Goal: Task Accomplishment & Management: Manage account settings

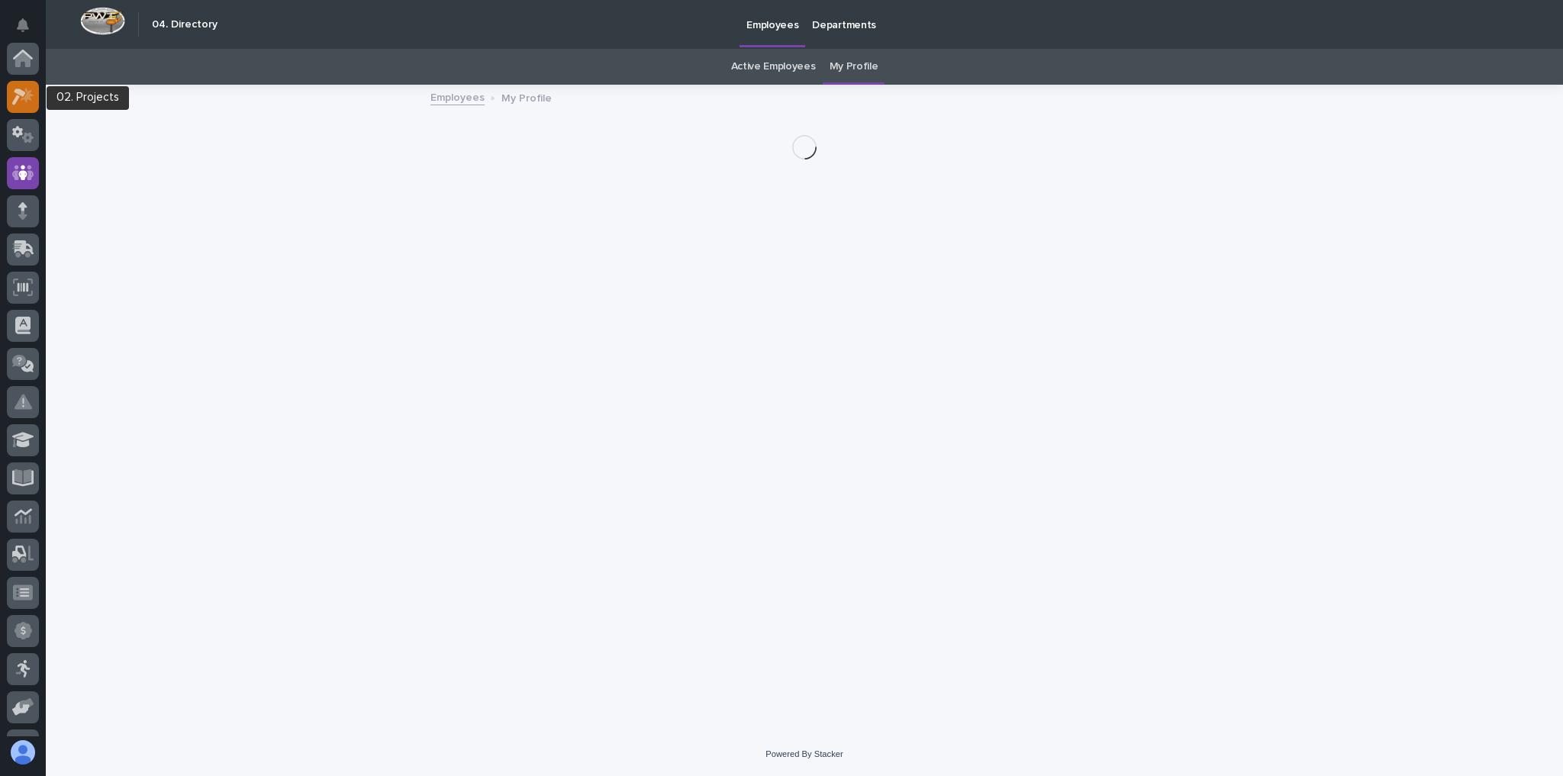
click at [31, 89] on icon at bounding box center [23, 97] width 22 height 18
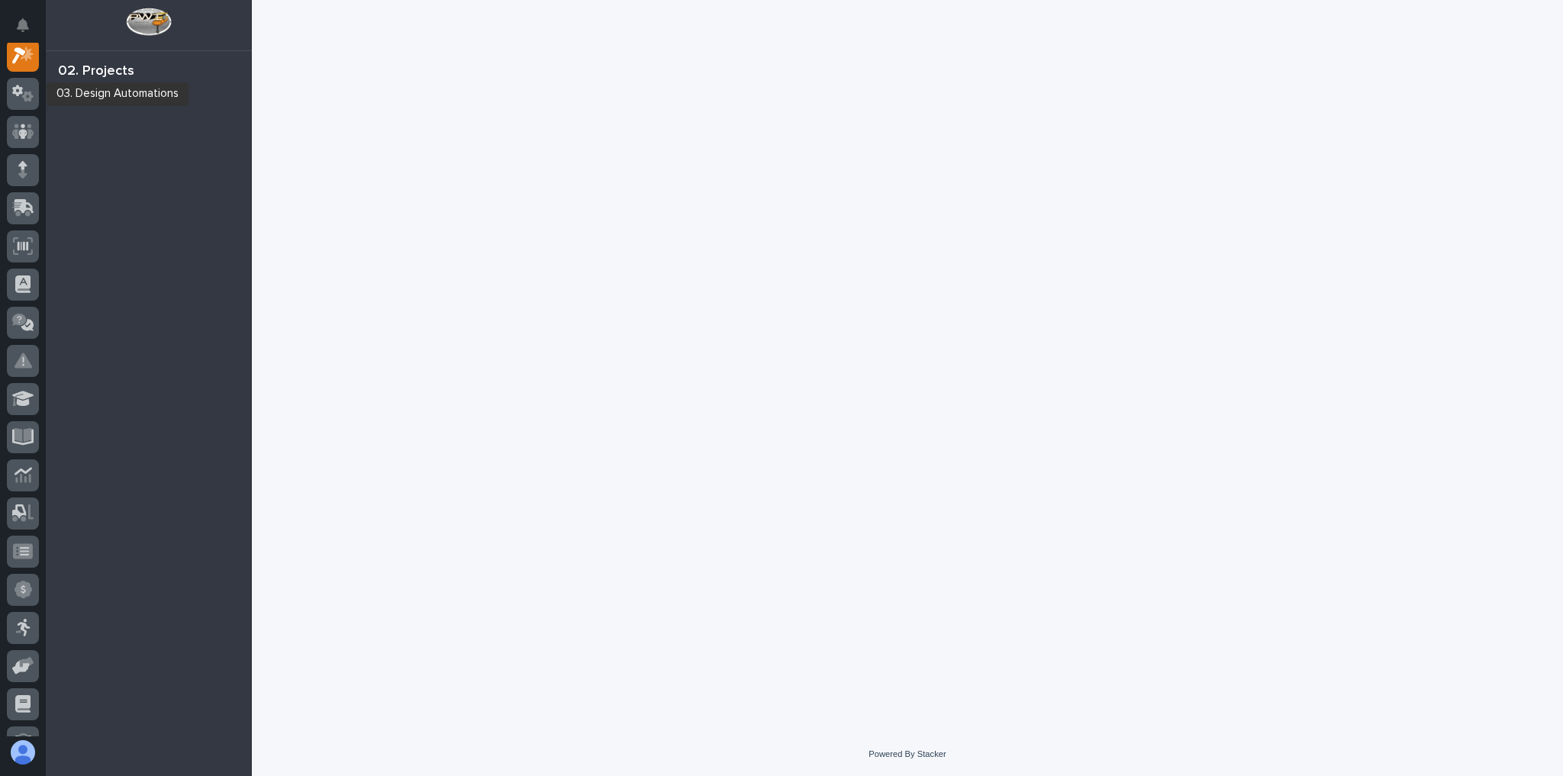
scroll to position [38, 0]
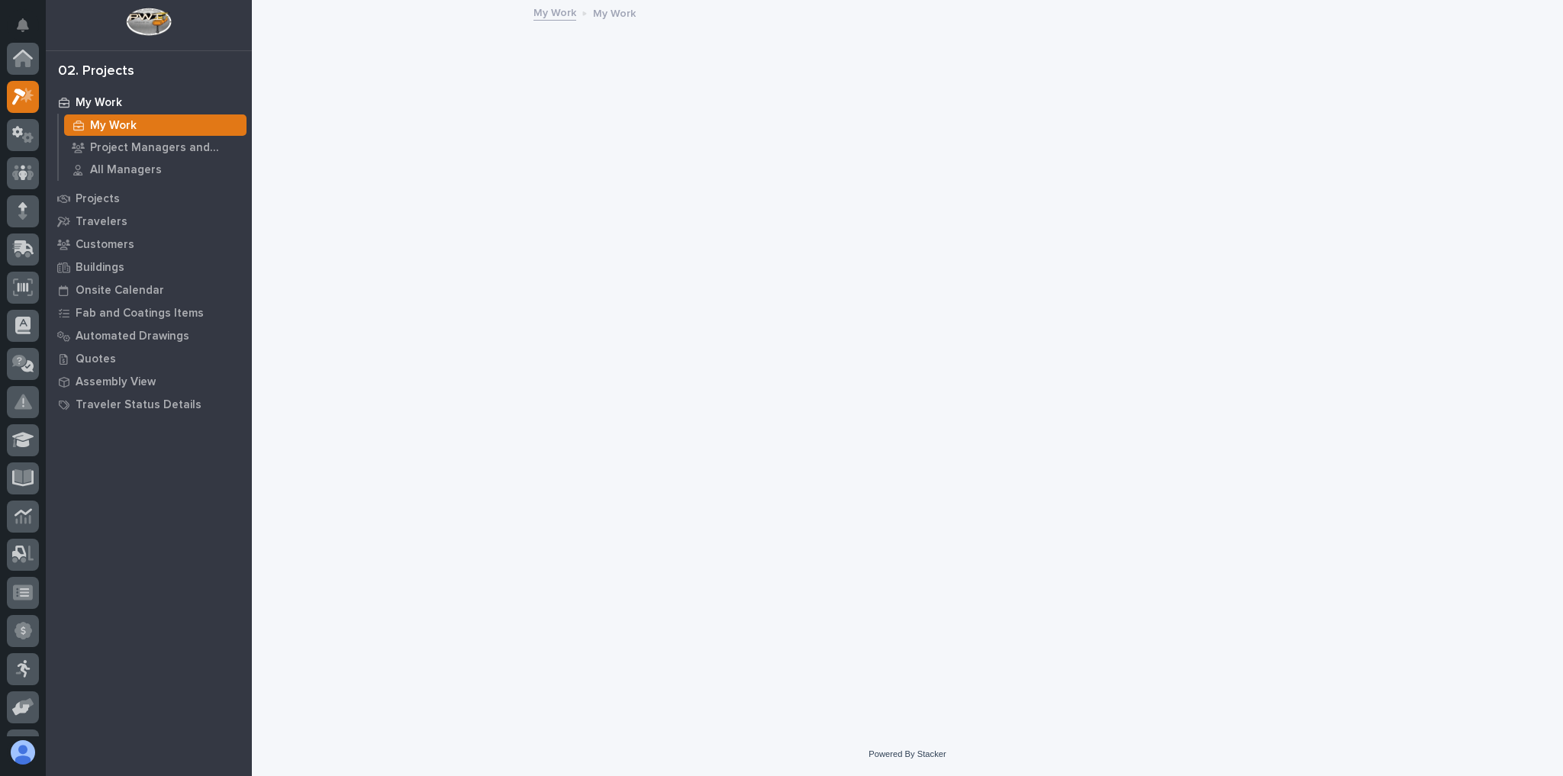
scroll to position [38, 0]
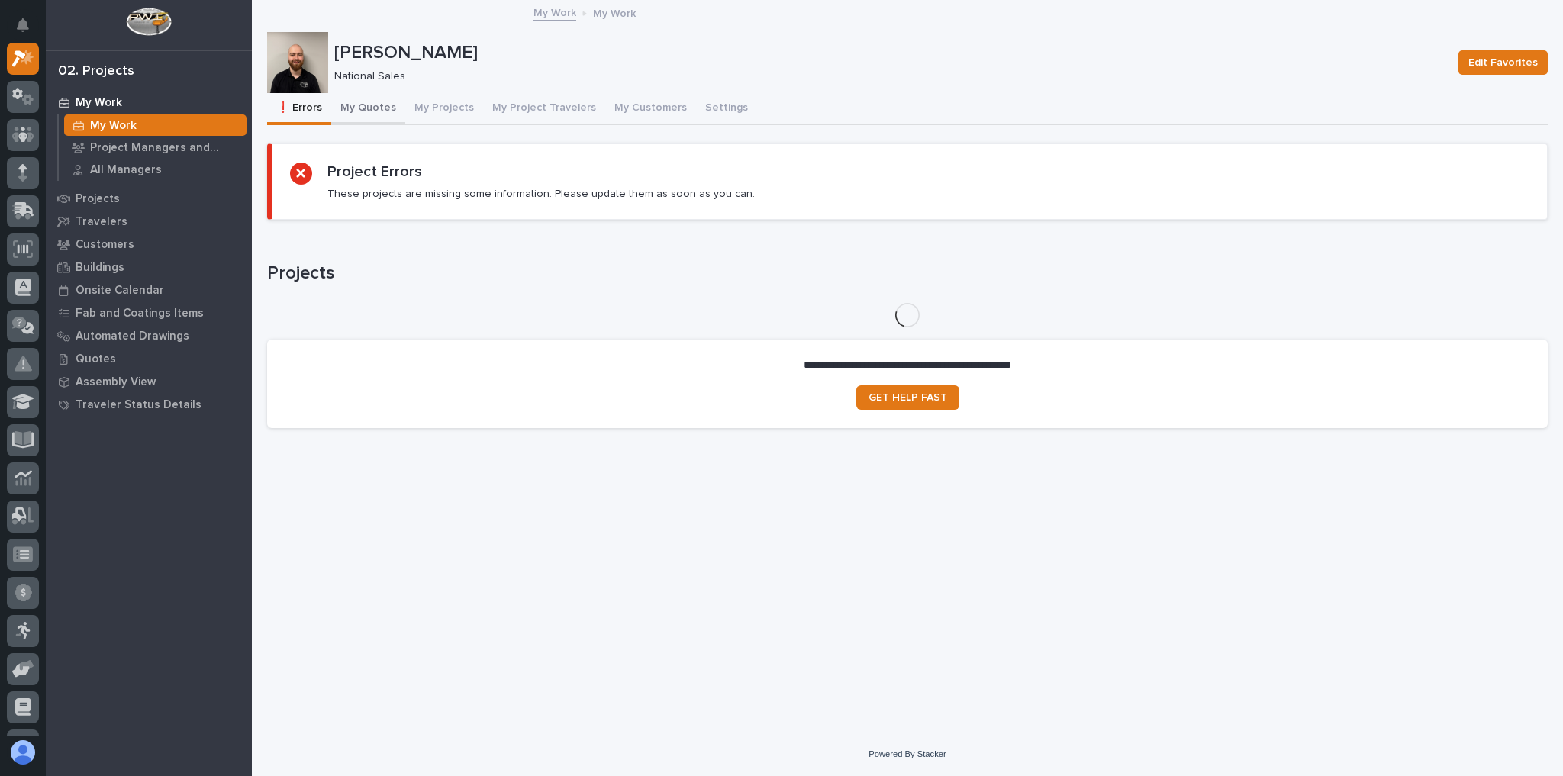
click at [363, 100] on button "My Quotes" at bounding box center [368, 109] width 74 height 32
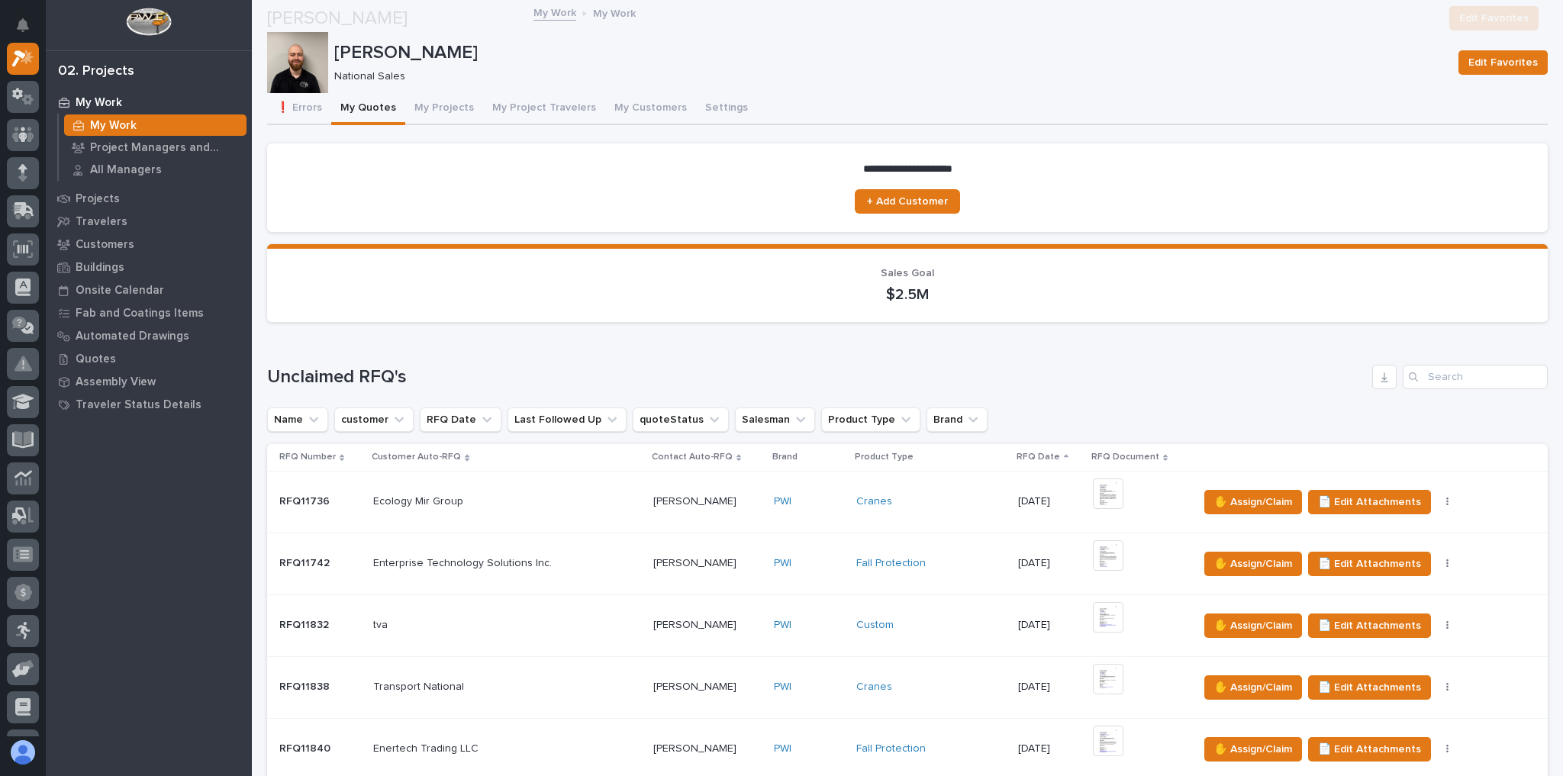
scroll to position [549, 0]
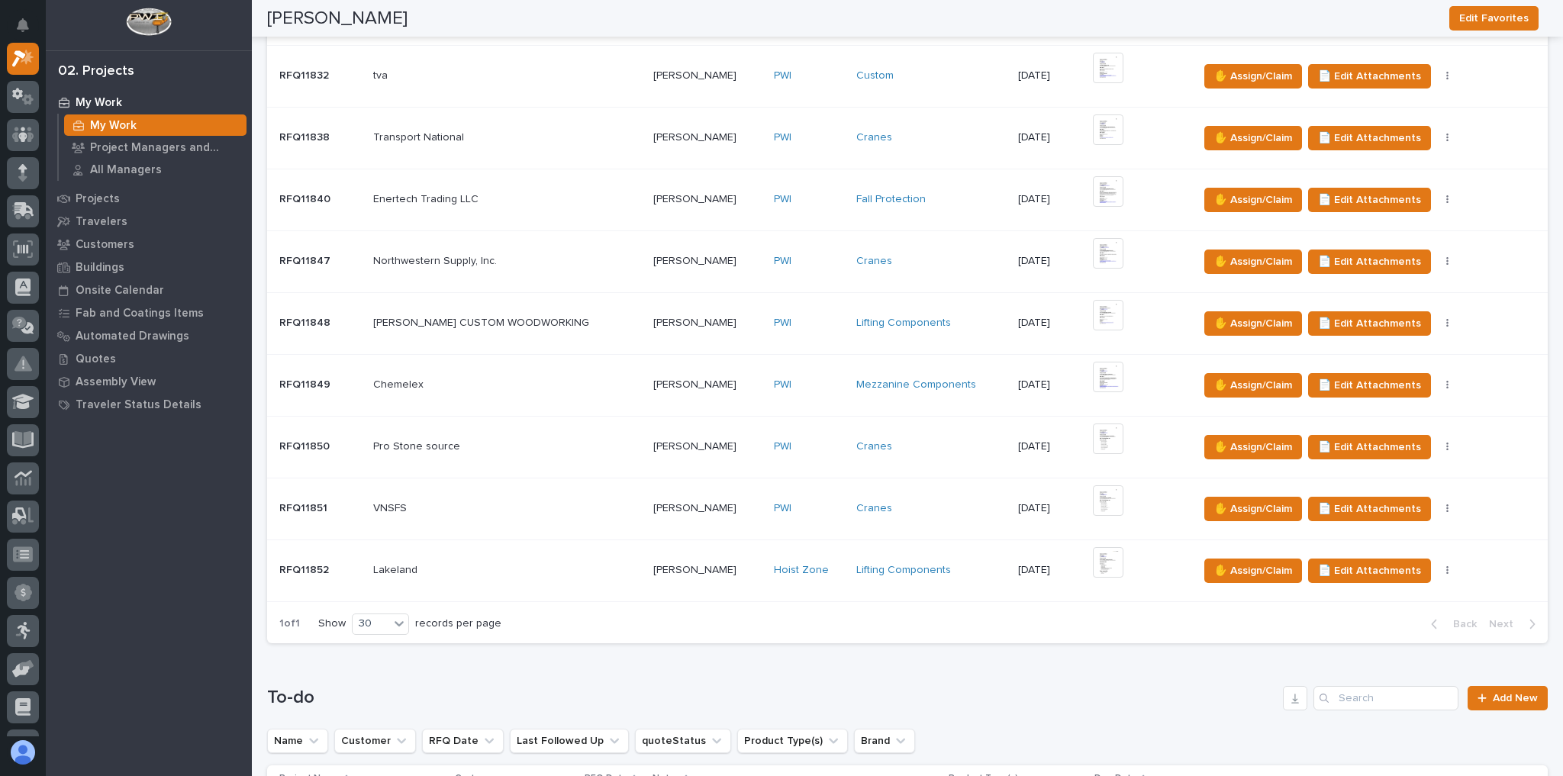
click at [707, 440] on p at bounding box center [707, 446] width 108 height 13
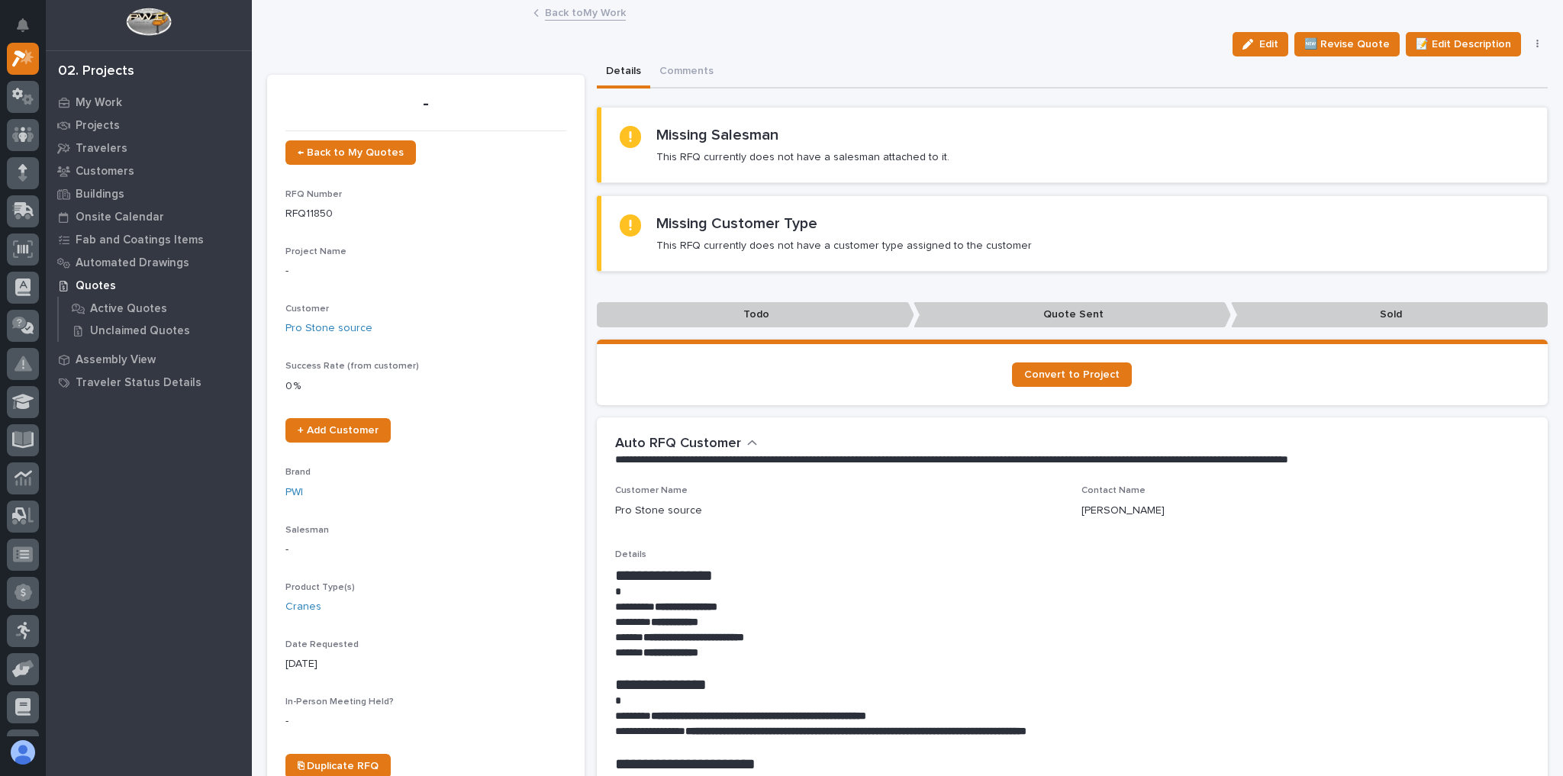
click at [595, 11] on link "Back to My Work" at bounding box center [585, 12] width 81 height 18
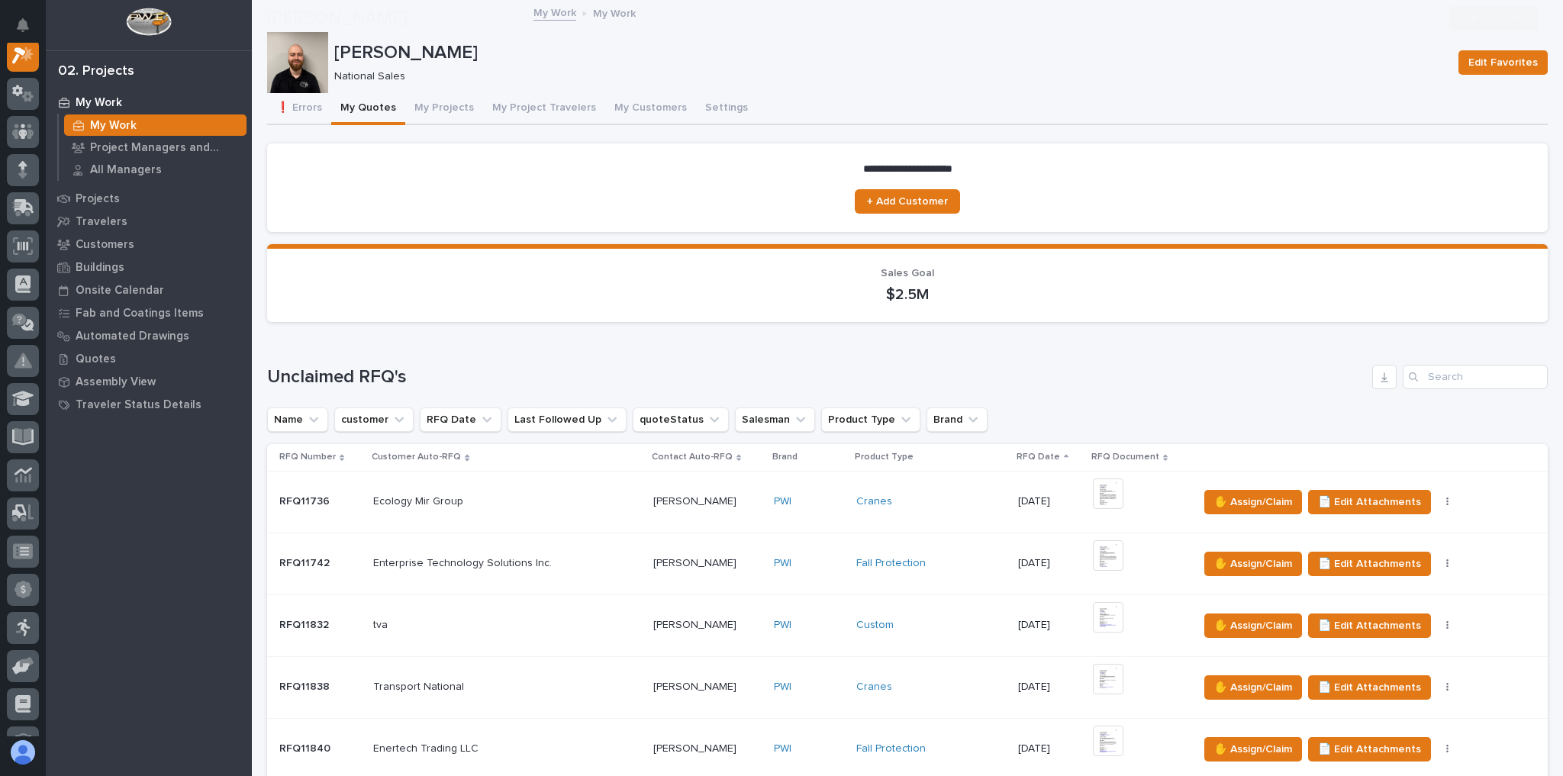
scroll to position [549, 0]
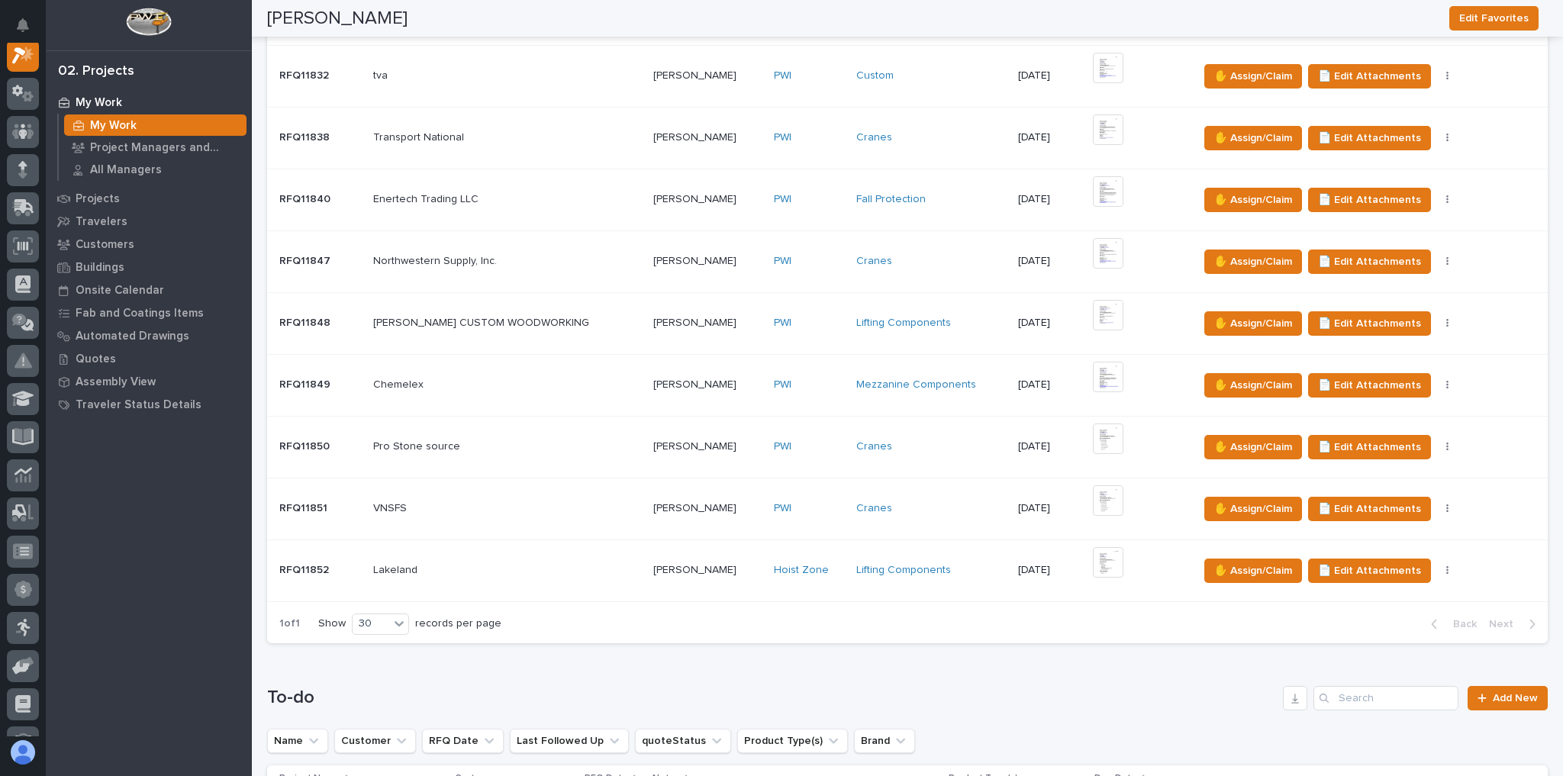
click at [803, 511] on div "PWI" at bounding box center [809, 508] width 70 height 25
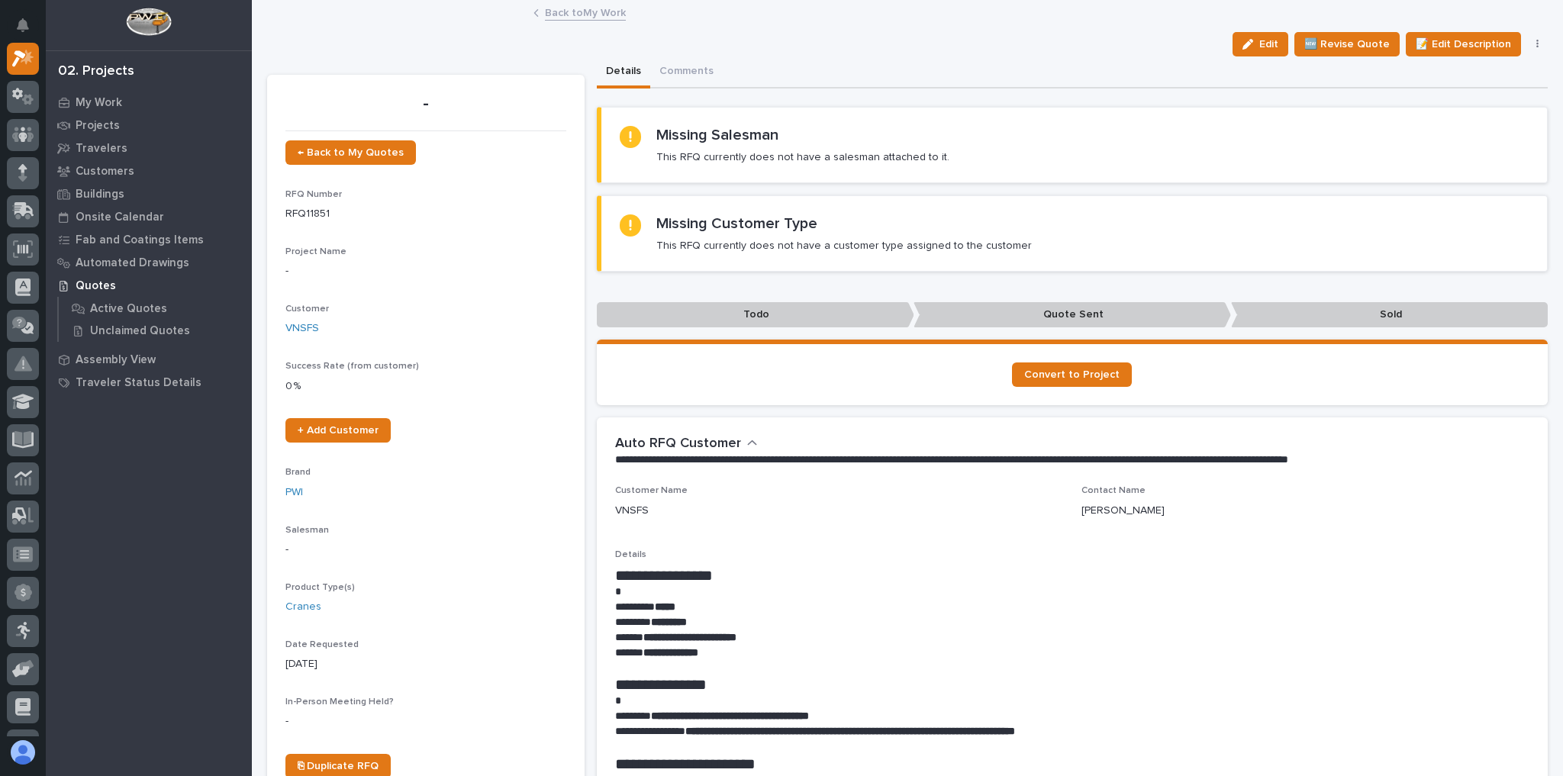
click at [600, 10] on link "Back to My Work" at bounding box center [585, 12] width 81 height 18
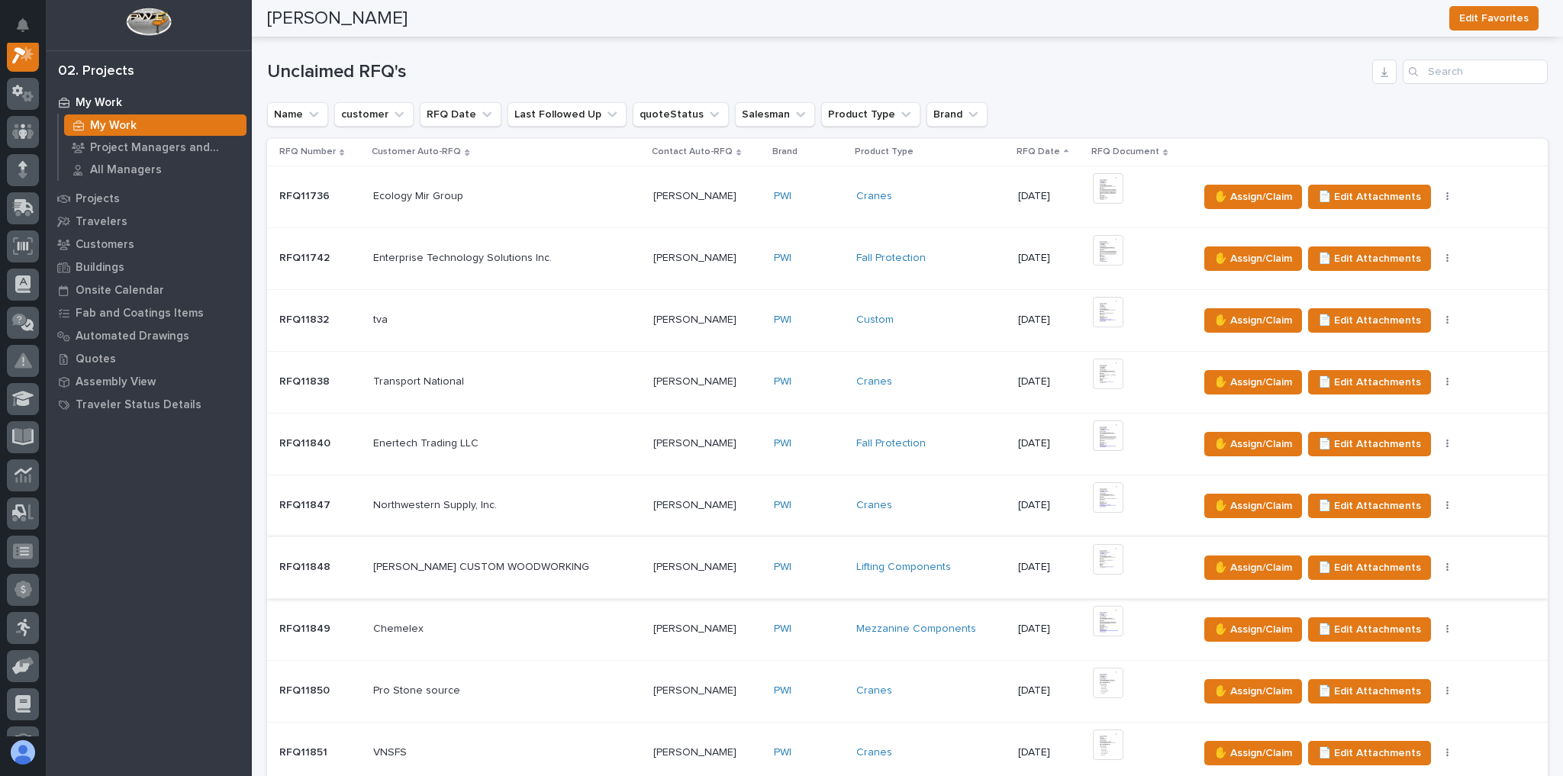
scroll to position [366, 0]
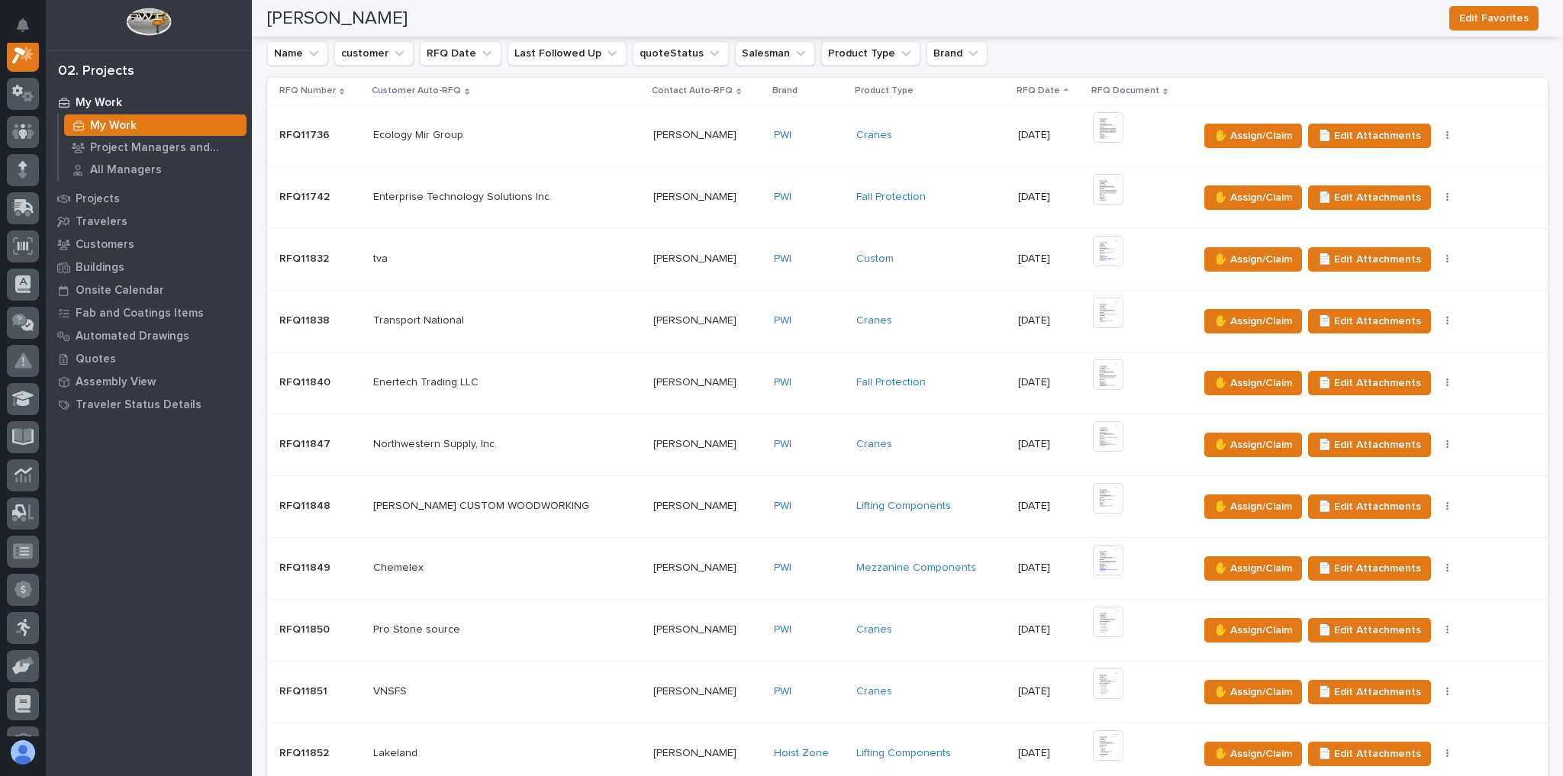
drag, startPoint x: 828, startPoint y: 601, endPoint x: 238, endPoint y: 488, distance: 600.4
click at [238, 488] on div "My Work My Work Project Managers and Engineers All Managers Projects Travelers …" at bounding box center [149, 433] width 206 height 685
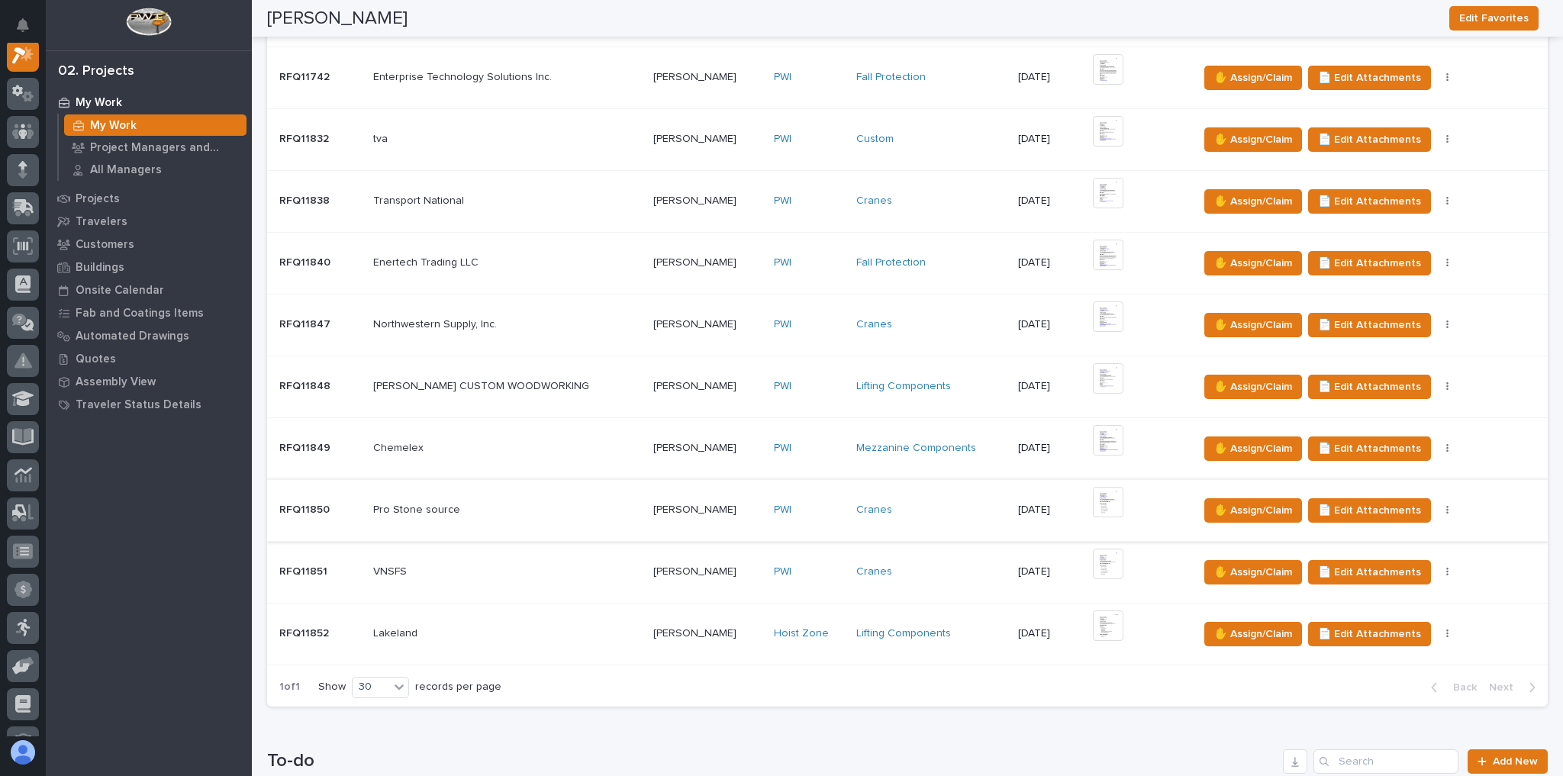
scroll to position [488, 0]
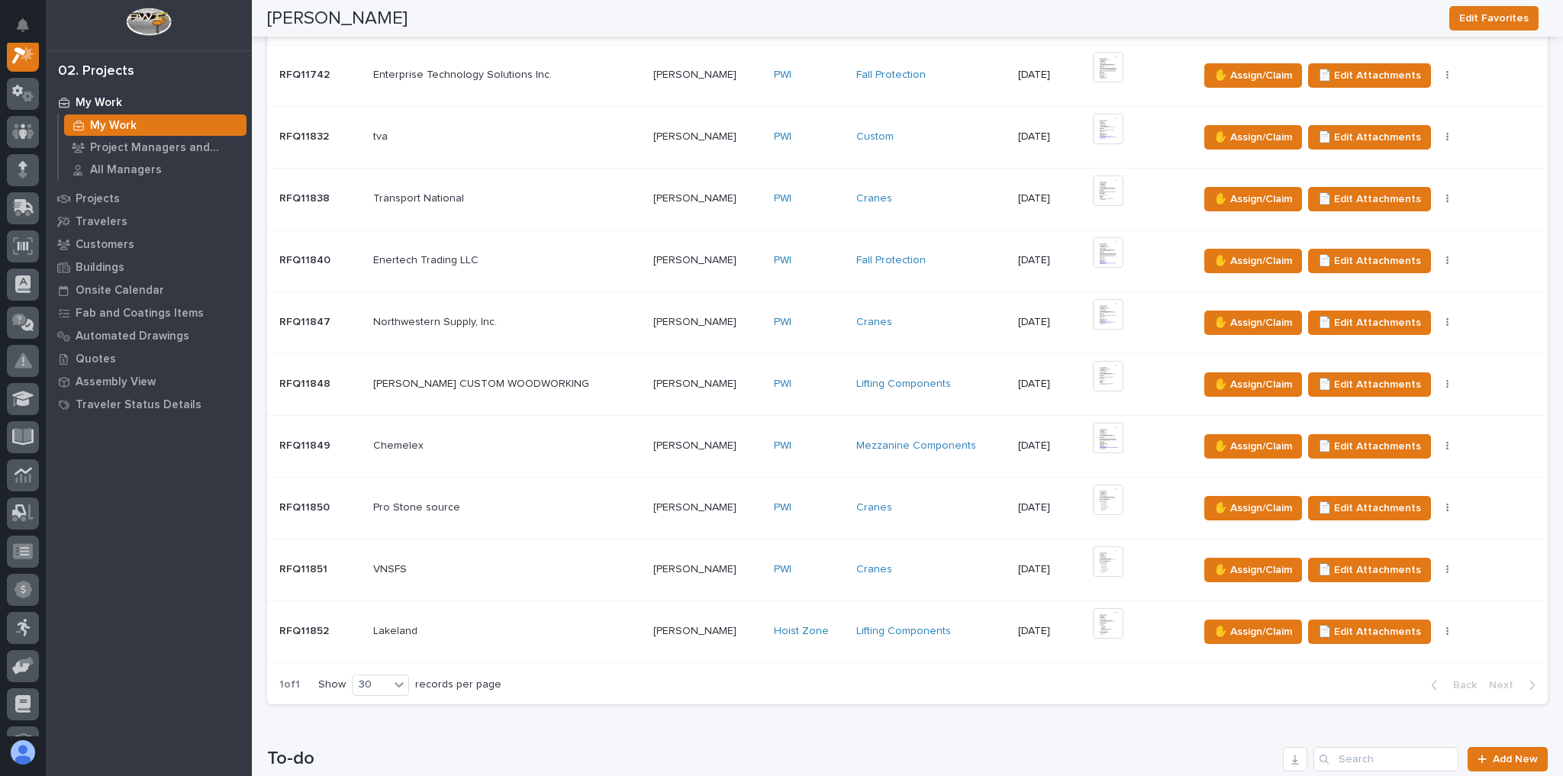
click at [532, 630] on p at bounding box center [506, 631] width 267 height 13
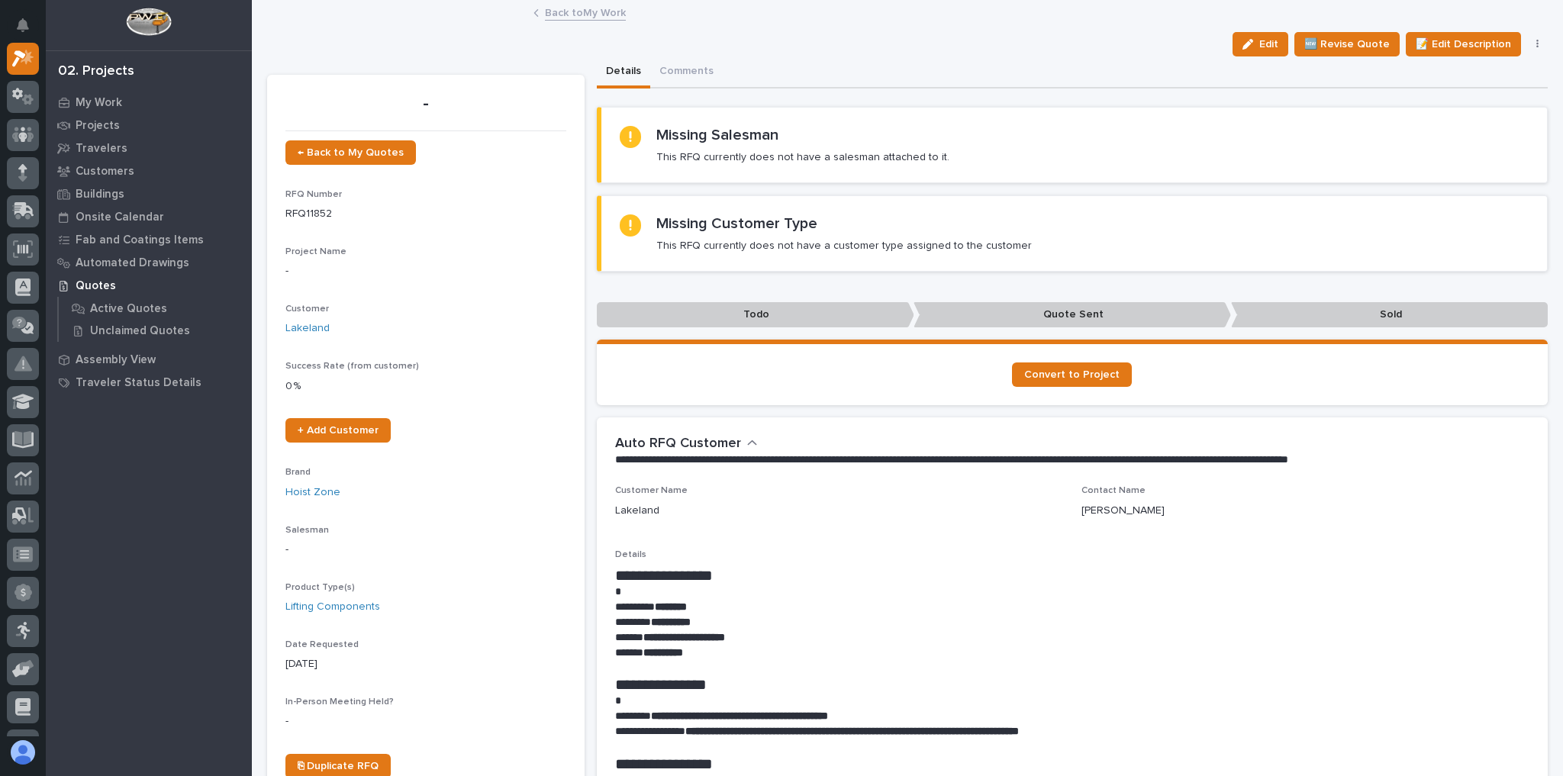
click at [561, 5] on link "Back to My Work" at bounding box center [585, 12] width 81 height 18
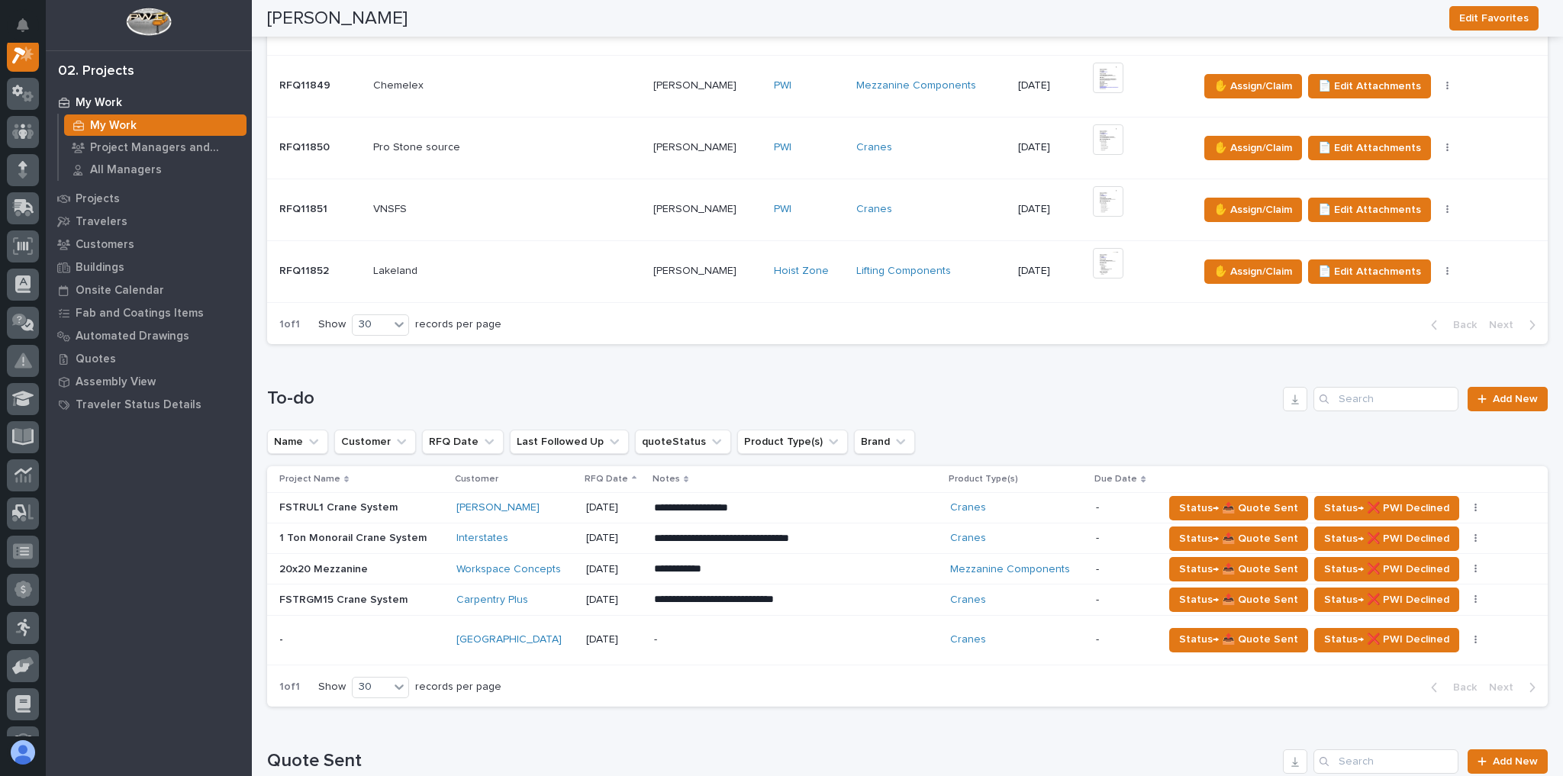
scroll to position [671, 0]
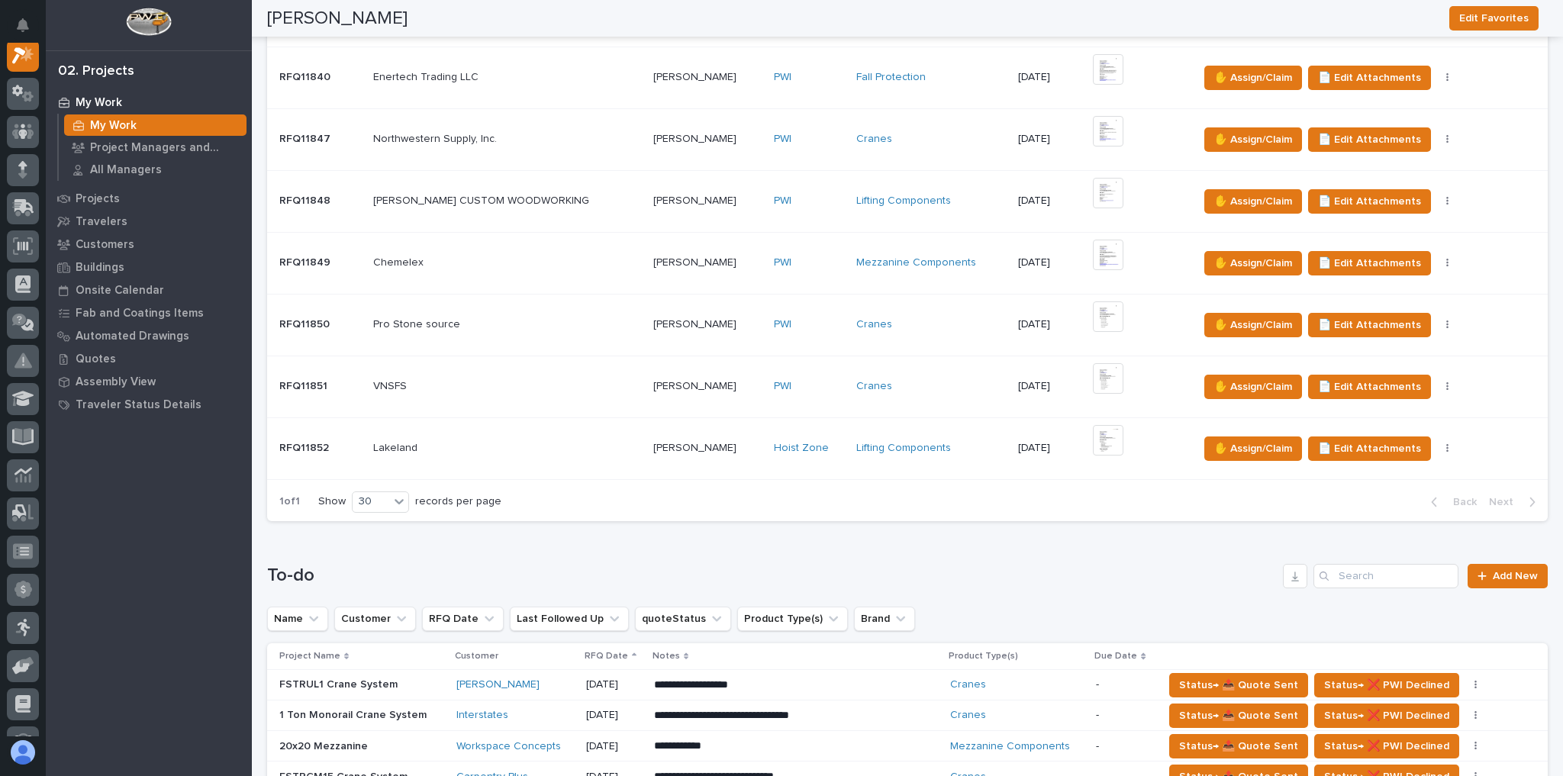
click at [894, 322] on div "Cranes" at bounding box center [931, 324] width 150 height 13
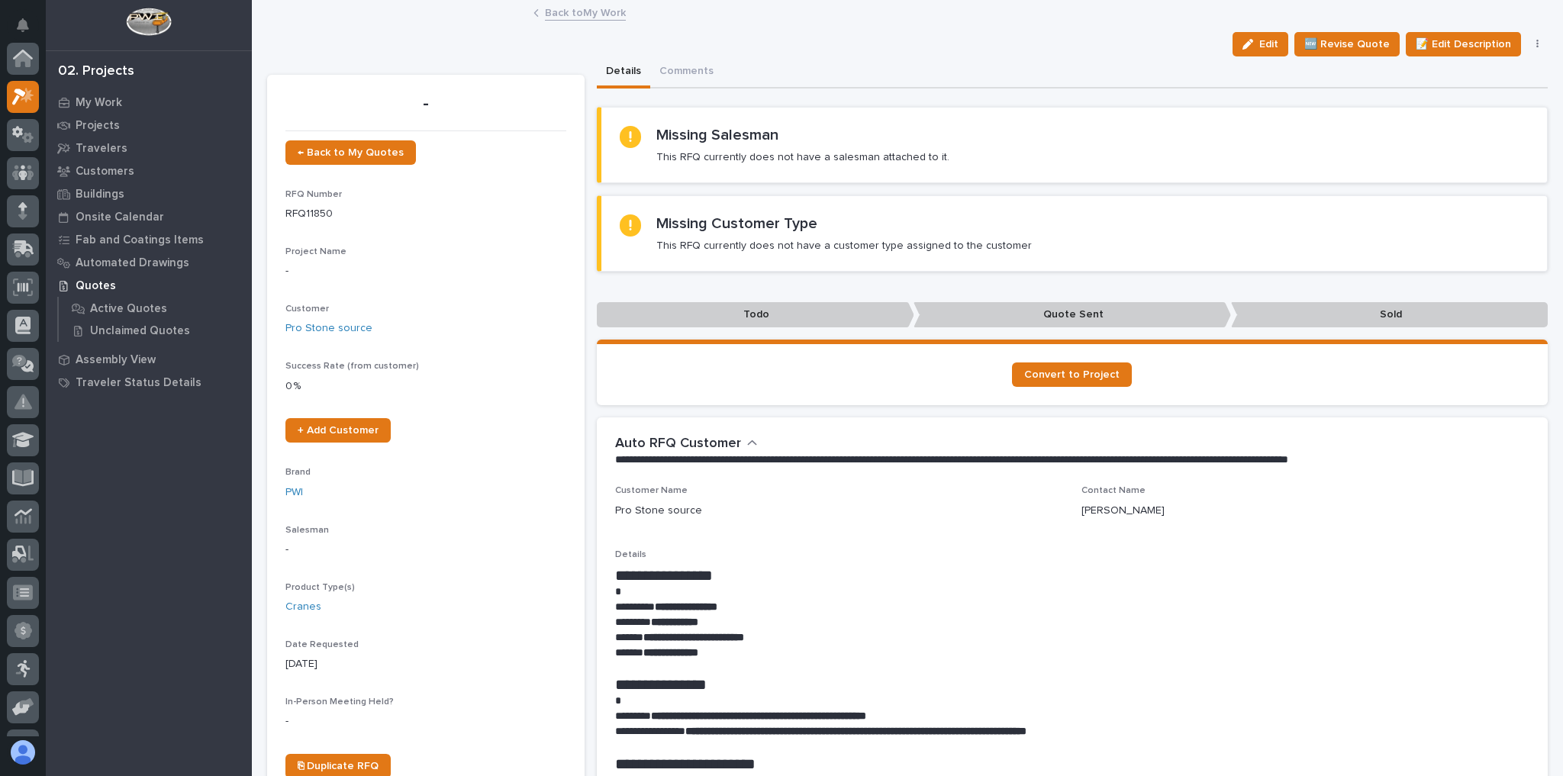
scroll to position [38, 0]
click at [599, 15] on link "Back to My Work" at bounding box center [585, 12] width 81 height 18
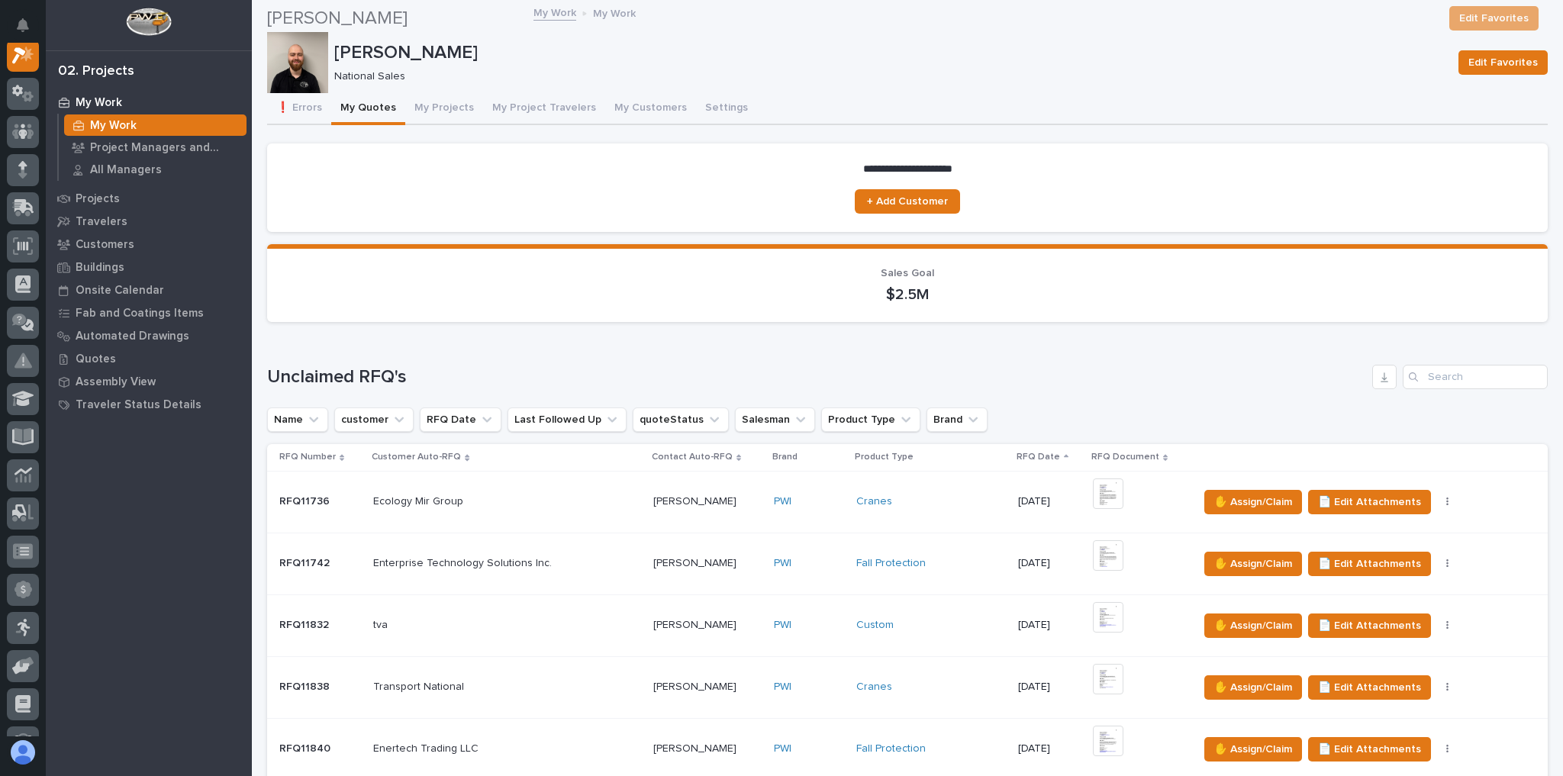
scroll to position [488, 0]
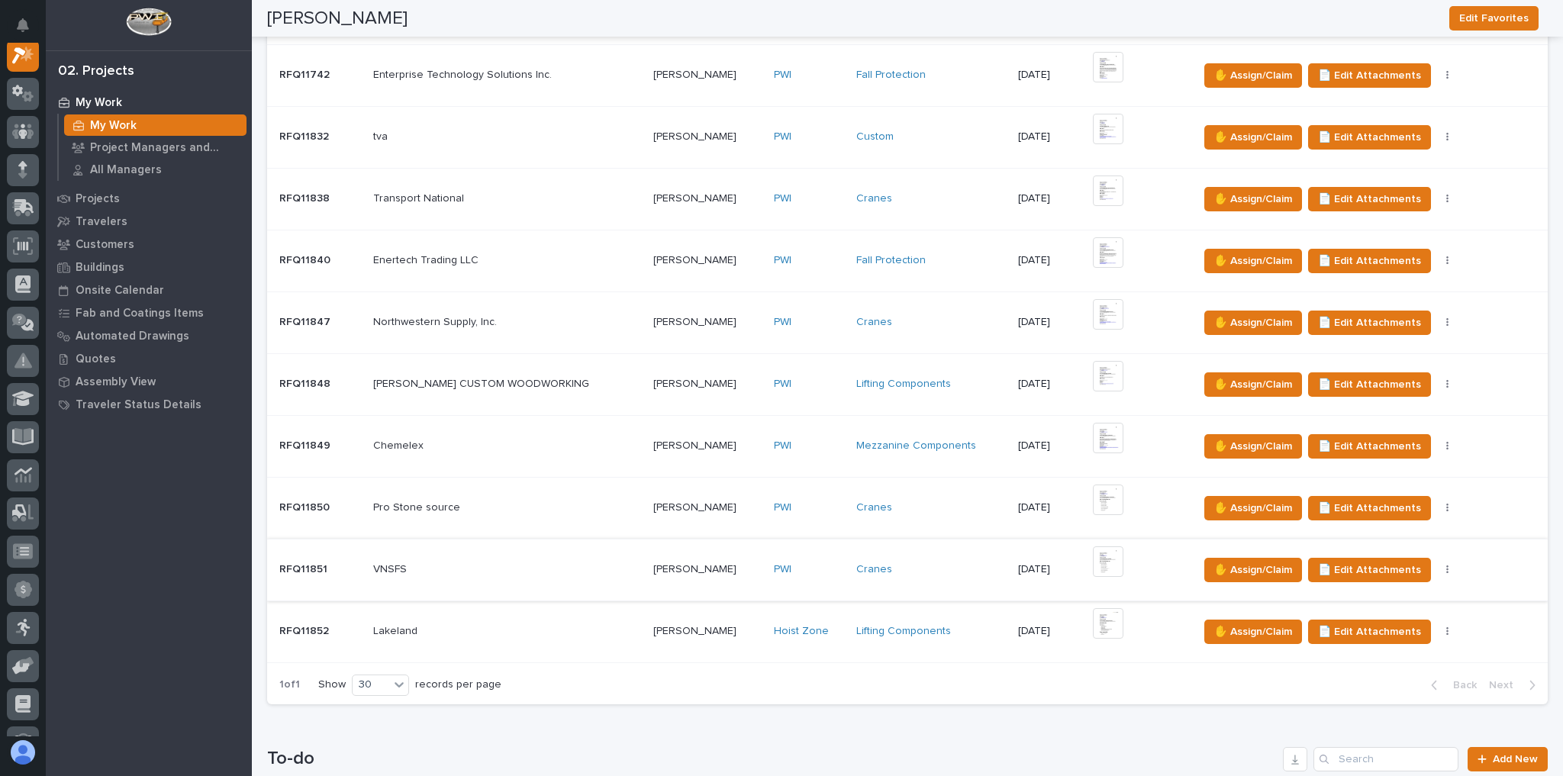
click at [1096, 562] on img at bounding box center [1108, 561] width 31 height 31
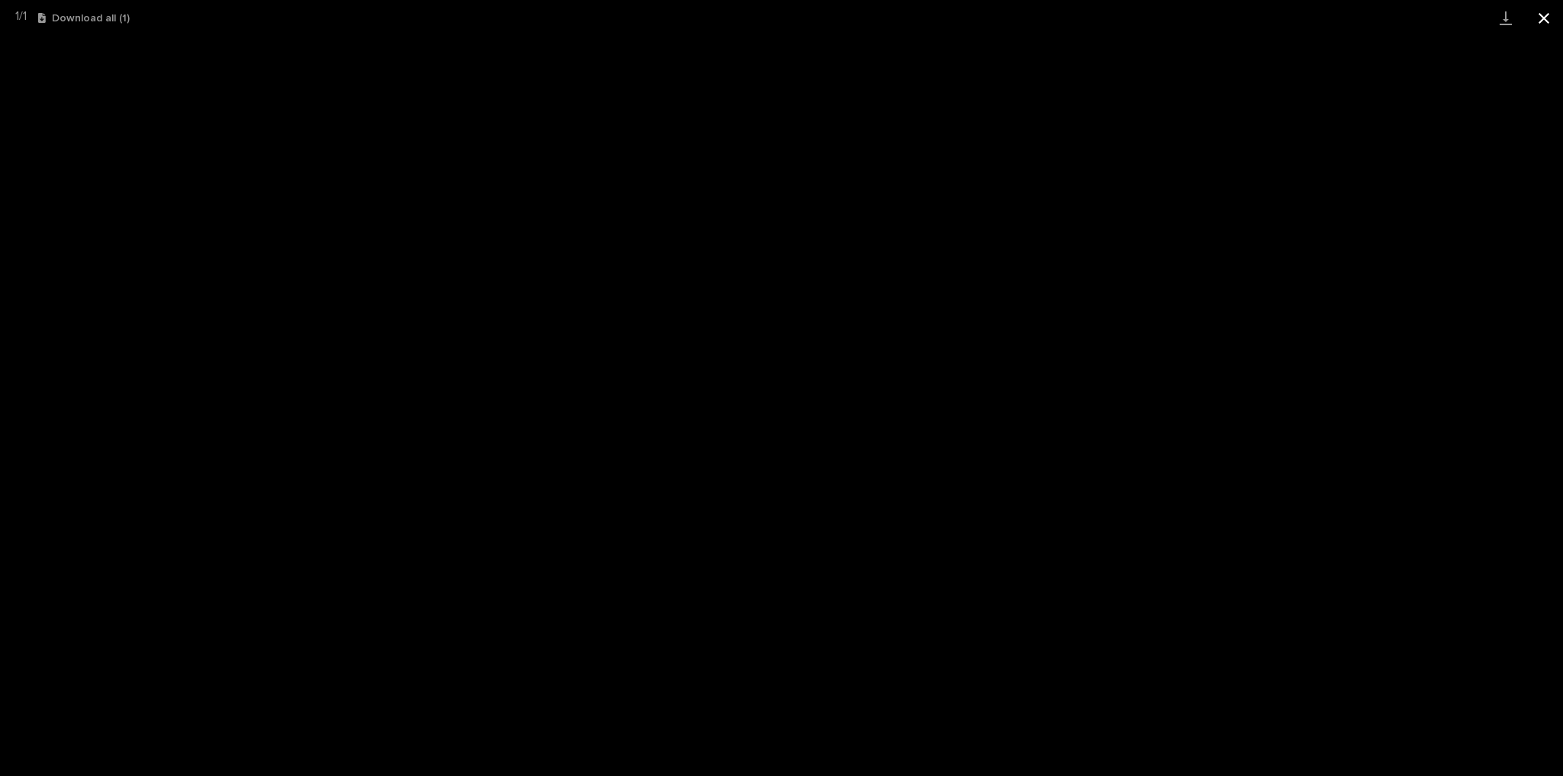
click at [1543, 23] on button "Close gallery" at bounding box center [1544, 18] width 38 height 36
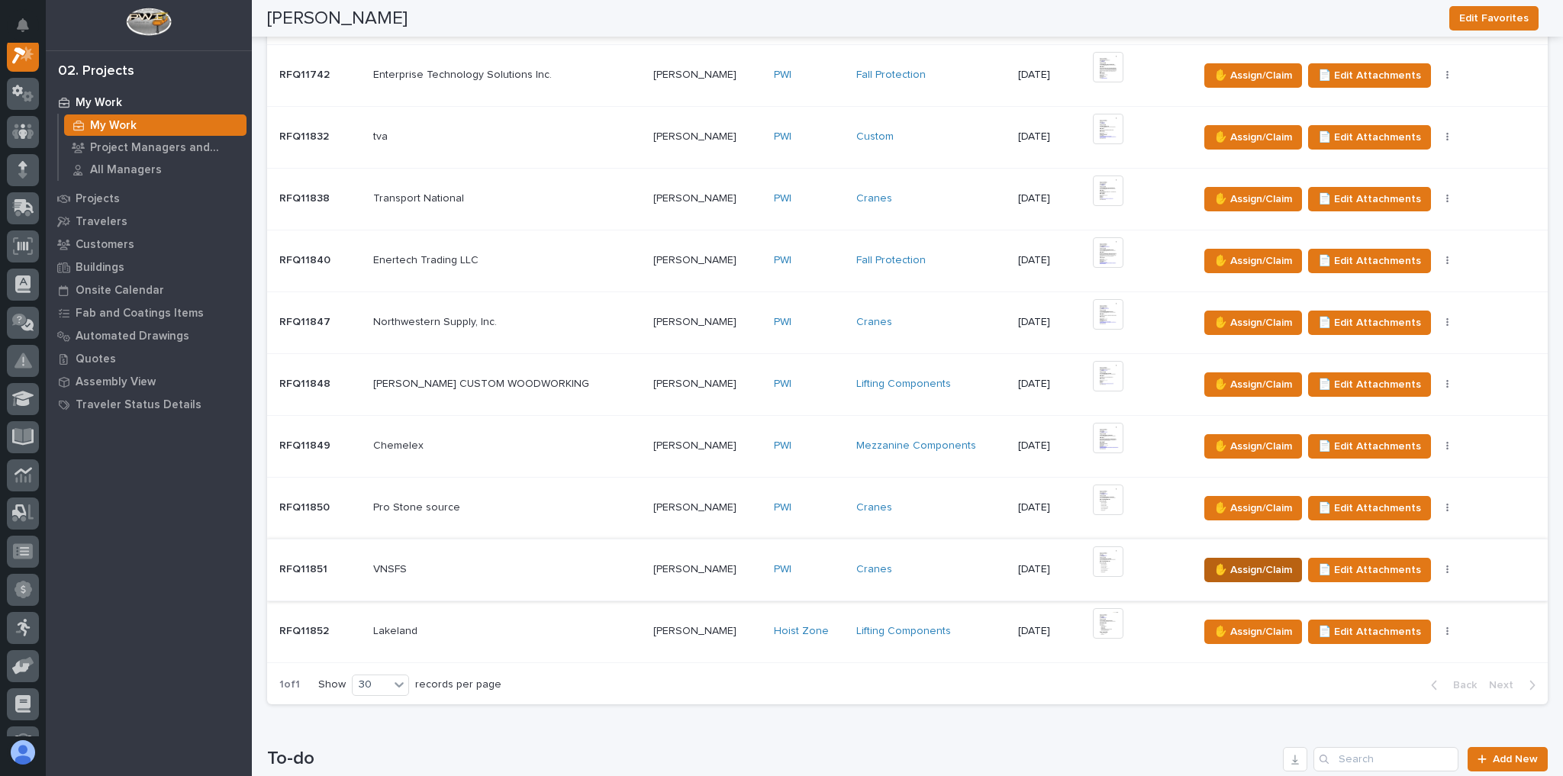
click at [1261, 566] on span "✋ Assign/Claim" at bounding box center [1253, 570] width 78 height 18
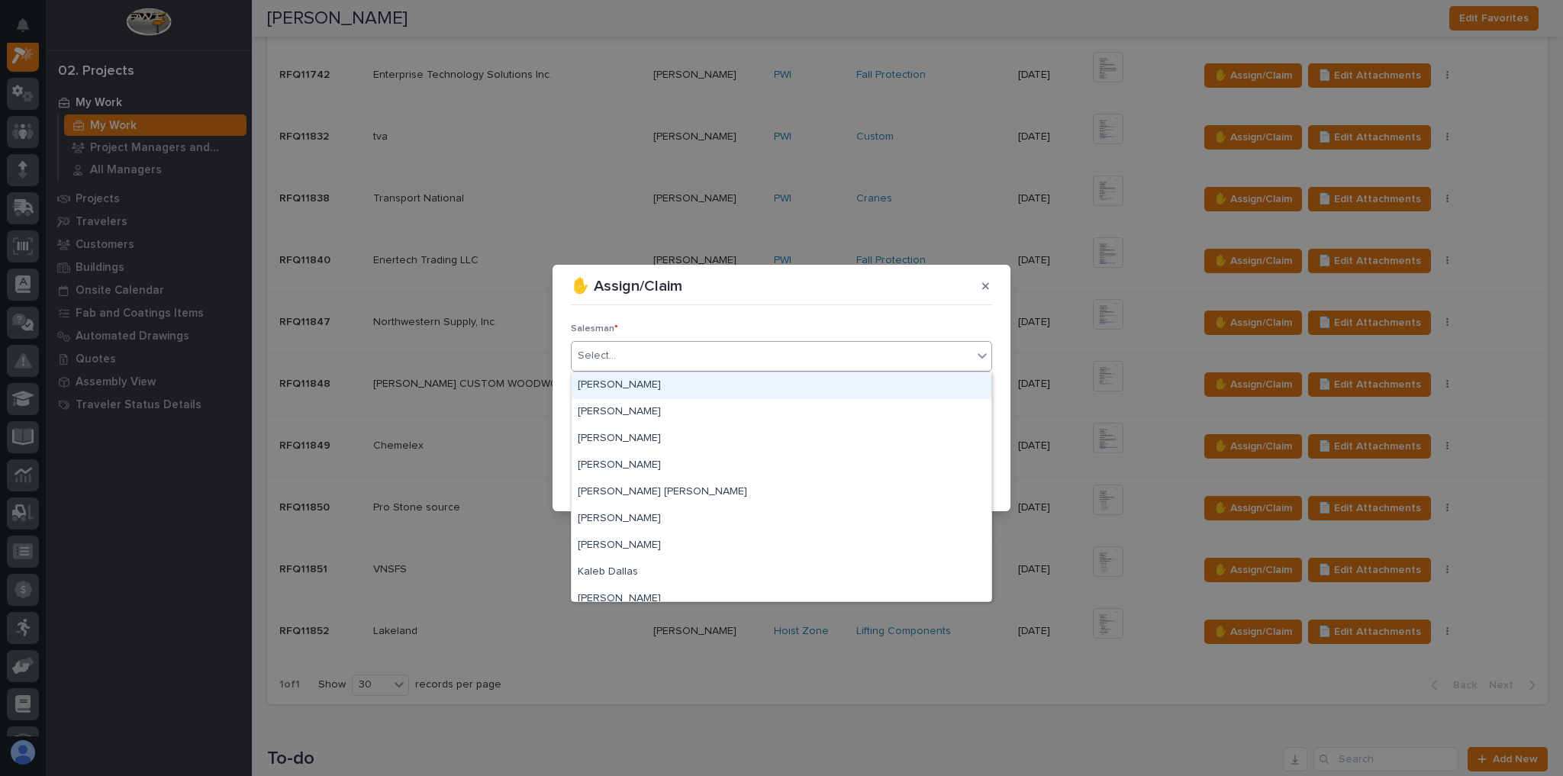
click at [650, 364] on div "Select..." at bounding box center [772, 355] width 401 height 25
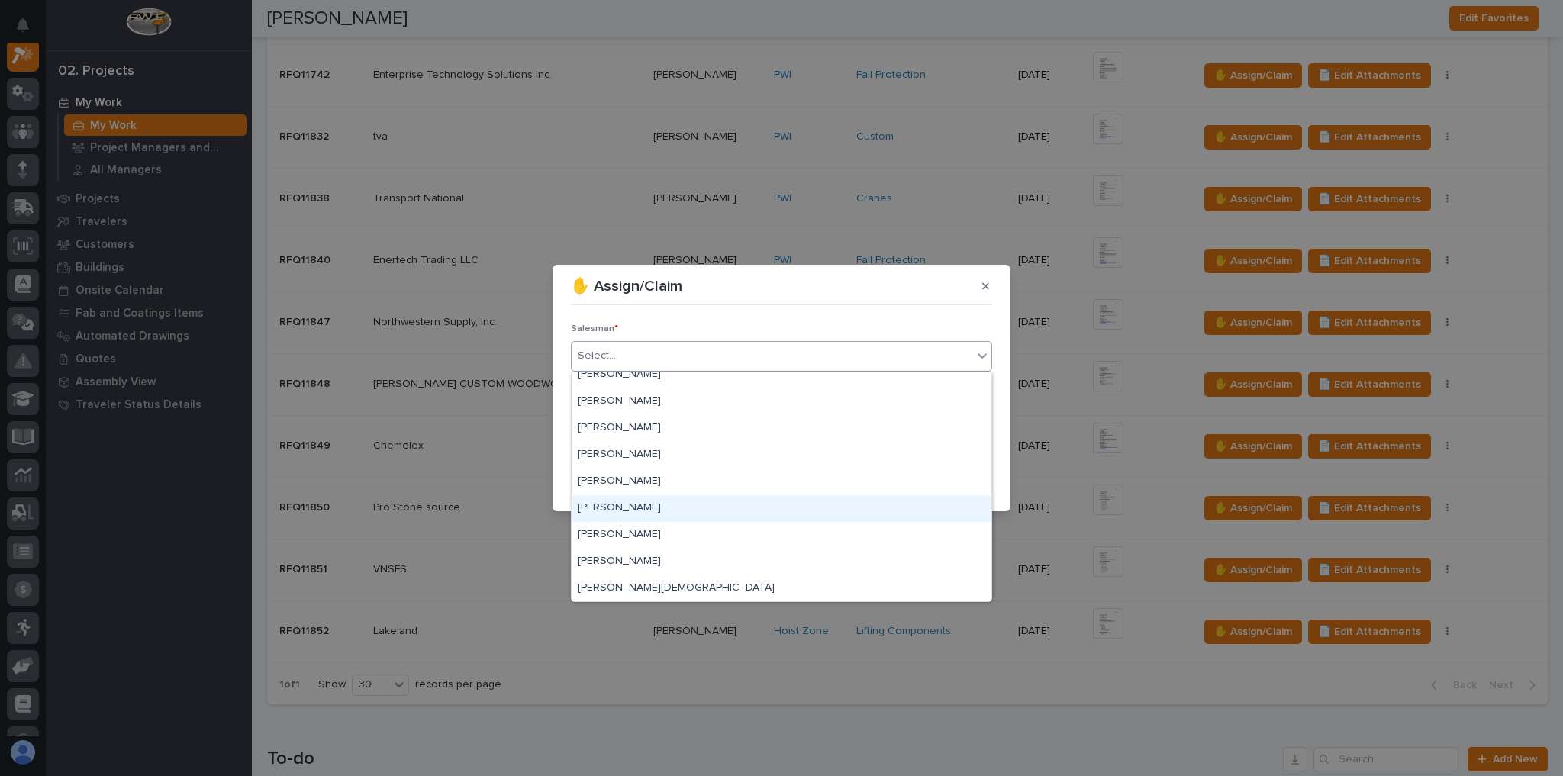
click at [649, 499] on div "[PERSON_NAME]" at bounding box center [782, 508] width 420 height 27
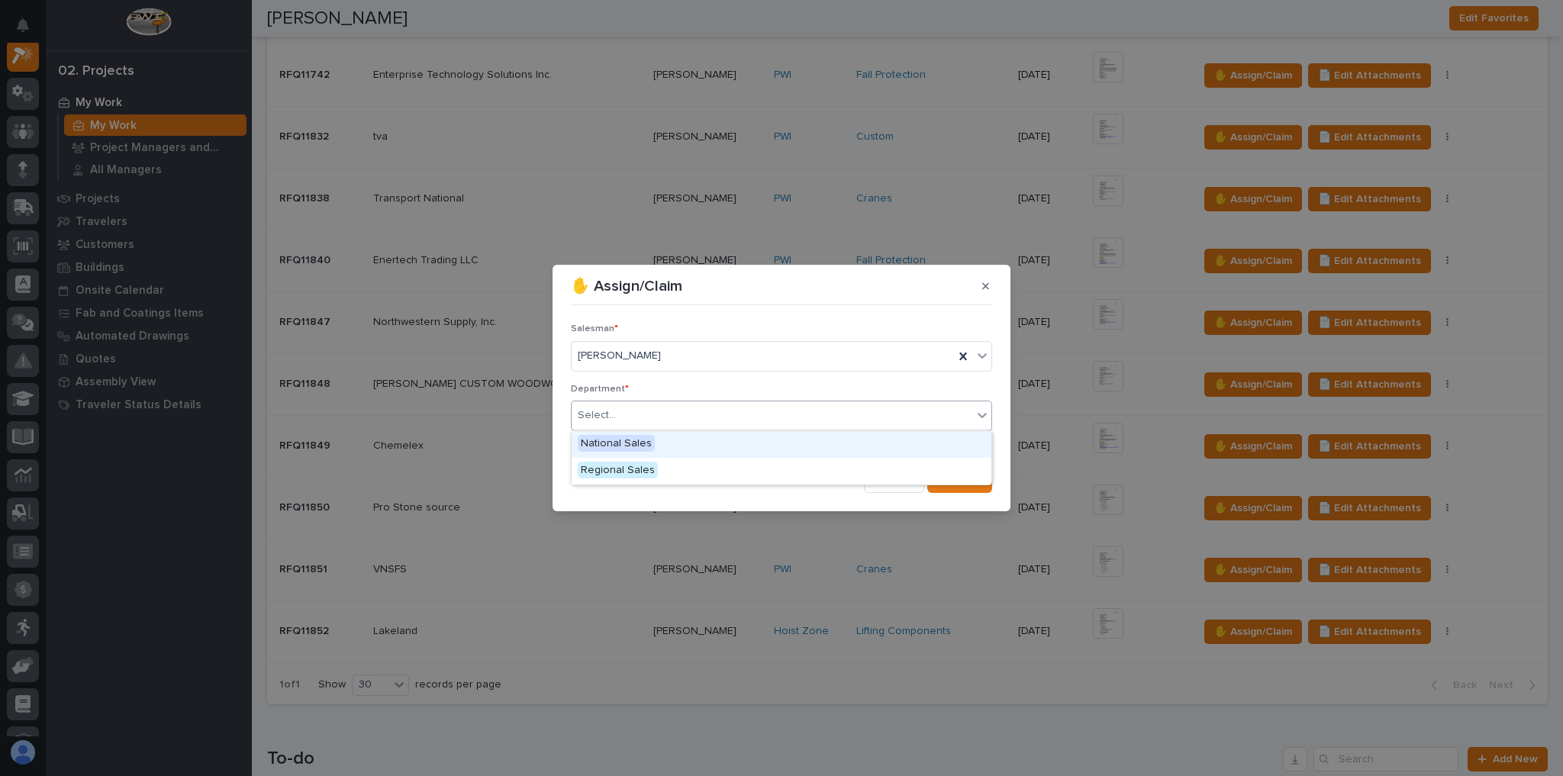
click at [627, 429] on div "Select..." at bounding box center [781, 416] width 421 height 31
click at [627, 444] on span "National Sales" at bounding box center [616, 443] width 77 height 17
click at [938, 474] on button "Save" at bounding box center [959, 481] width 65 height 24
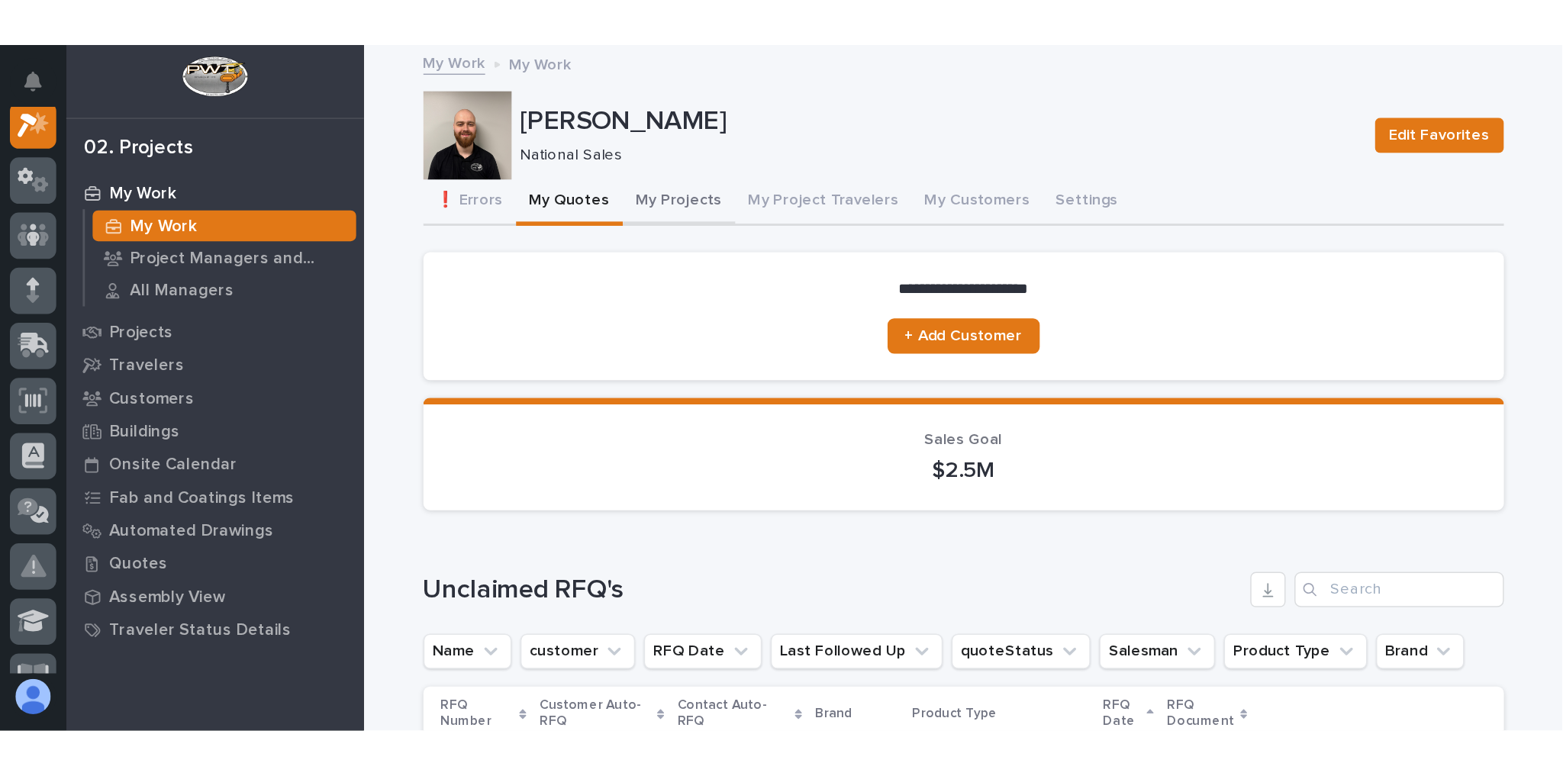
scroll to position [0, 0]
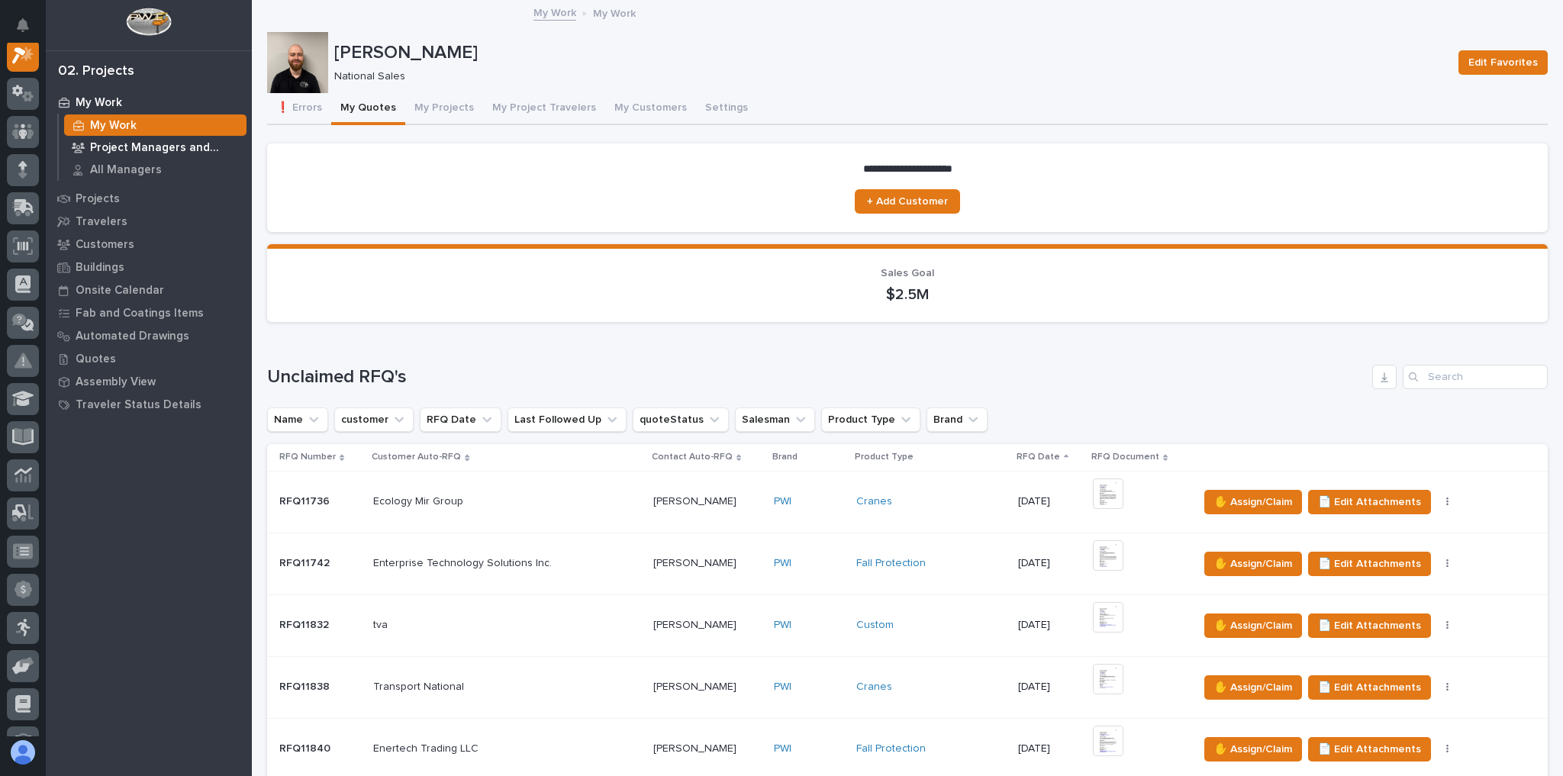
click at [172, 151] on p "Project Managers and Engineers" at bounding box center [165, 148] width 150 height 14
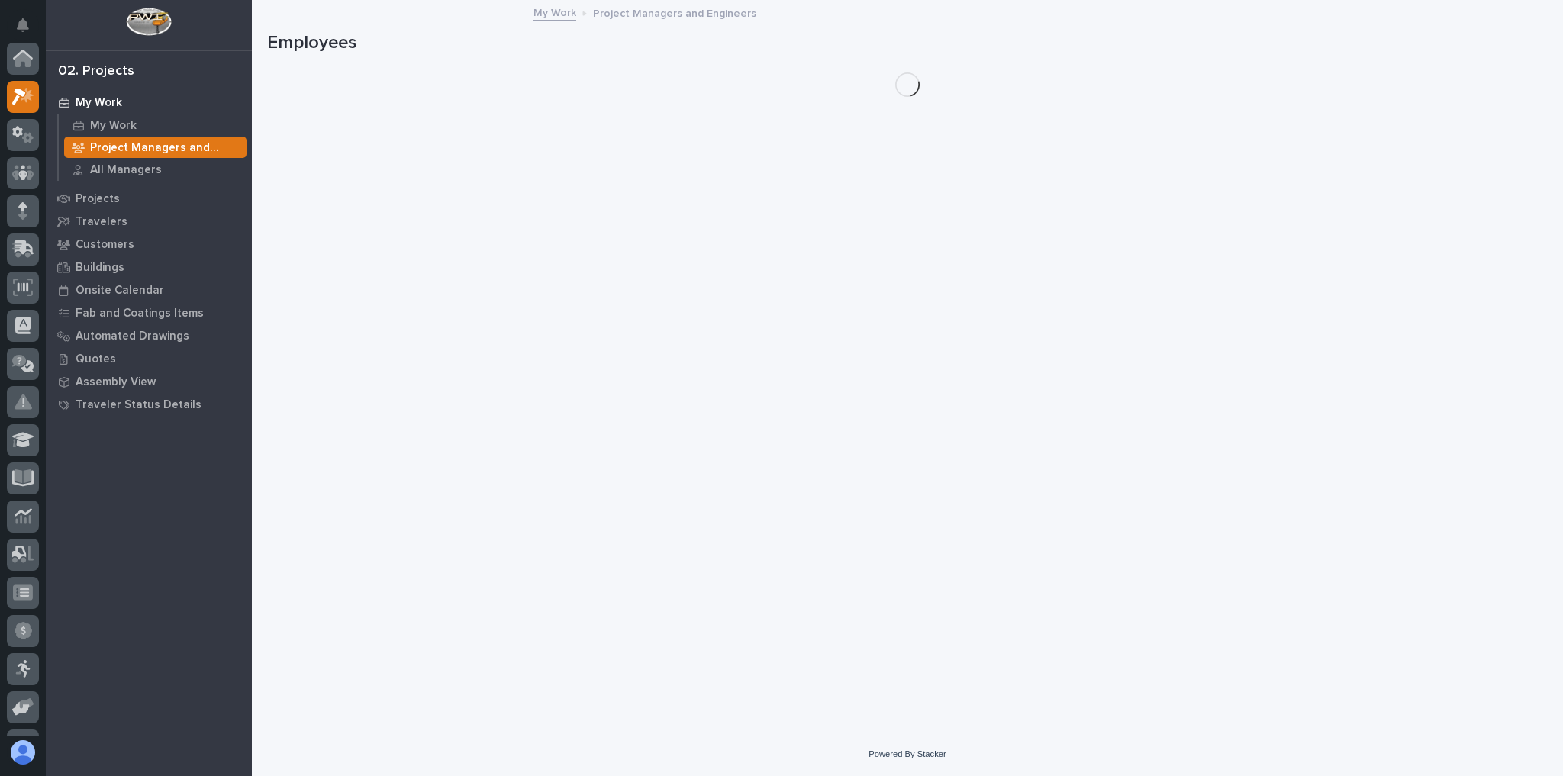
scroll to position [38, 0]
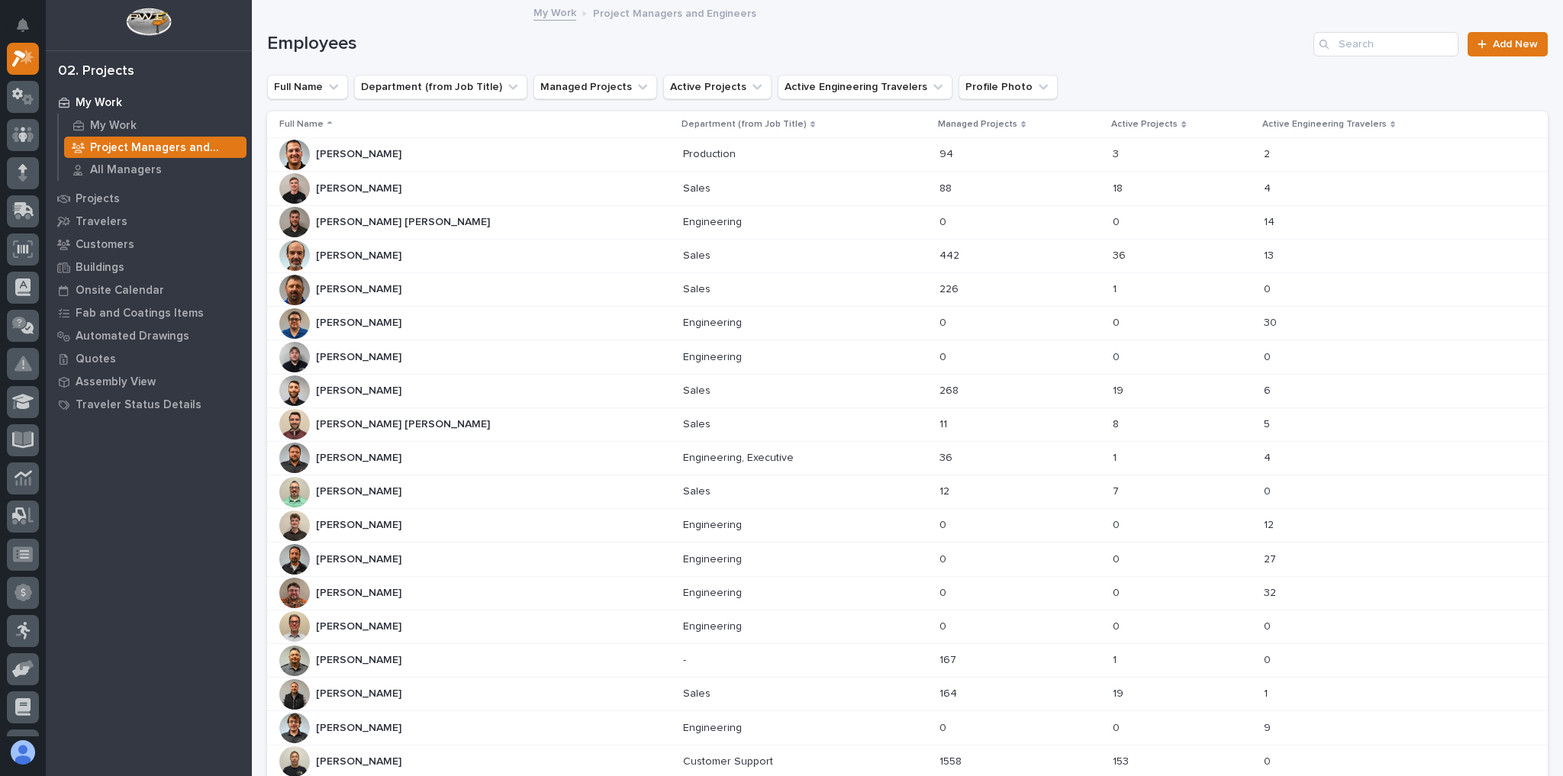
click at [430, 423] on div "[PERSON_NAME] [PERSON_NAME] [PERSON_NAME] [PERSON_NAME]" at bounding box center [474, 424] width 391 height 31
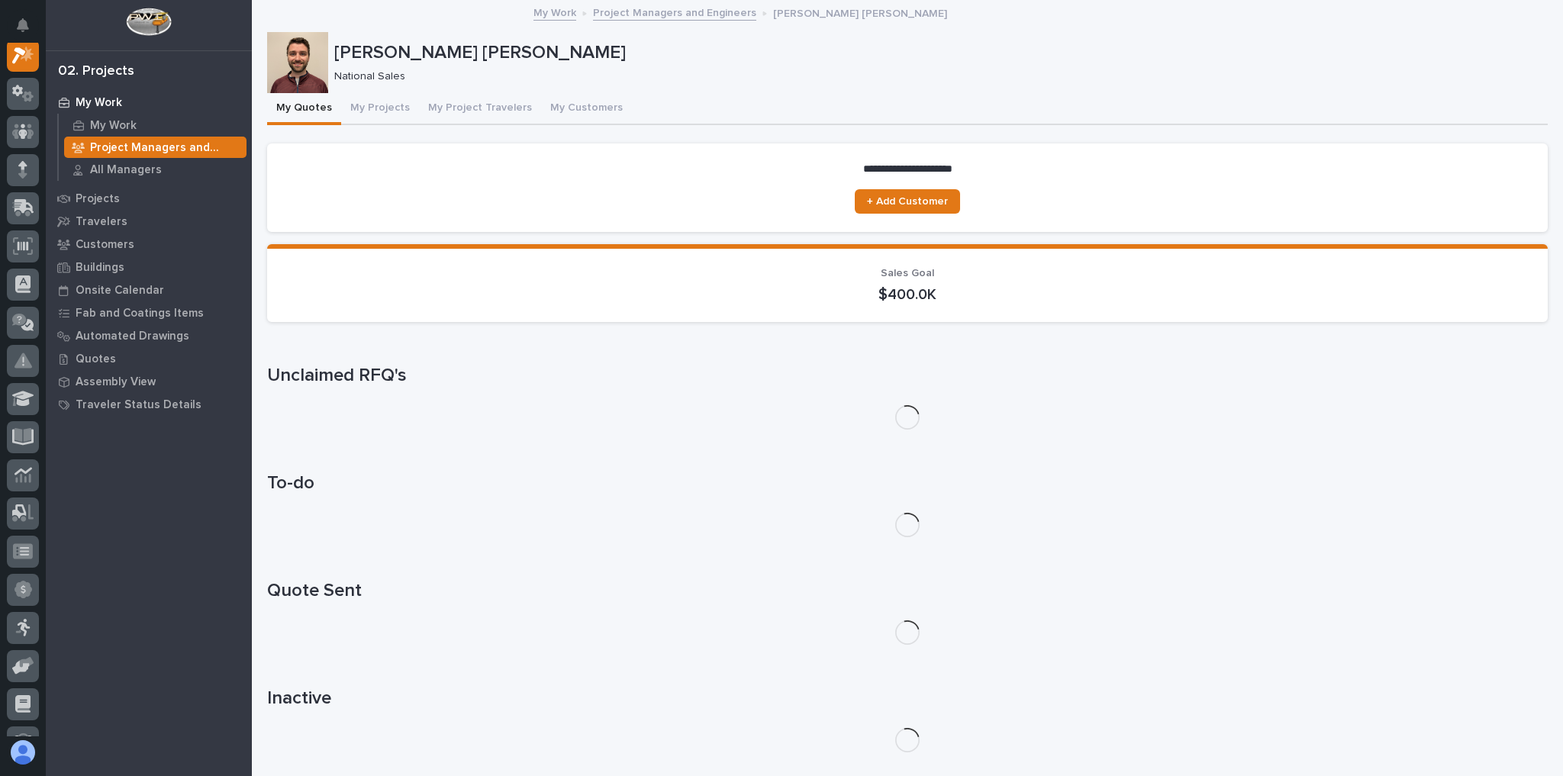
scroll to position [38, 0]
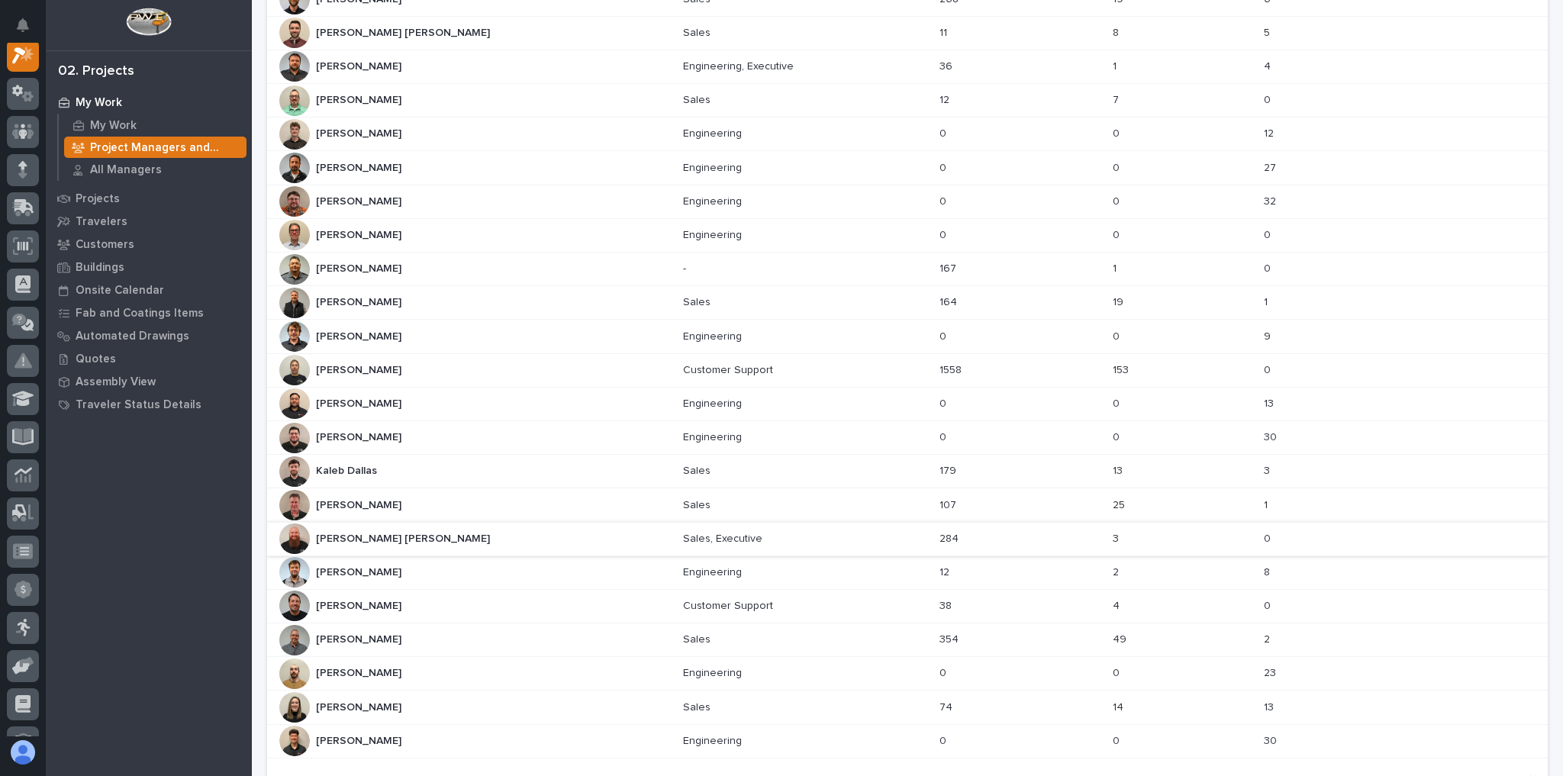
scroll to position [488, 0]
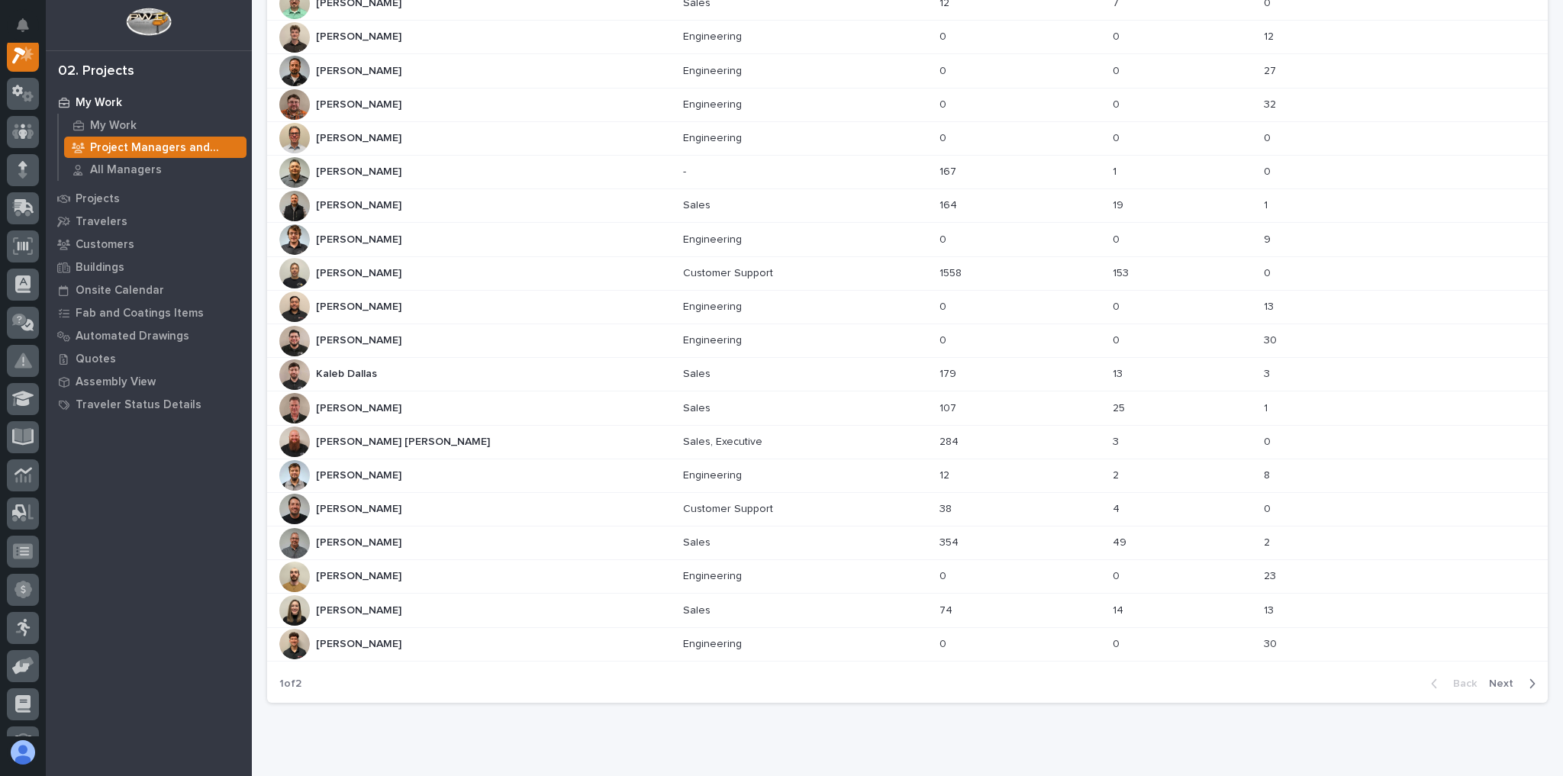
click at [1530, 679] on icon "button" at bounding box center [1532, 683] width 5 height 9
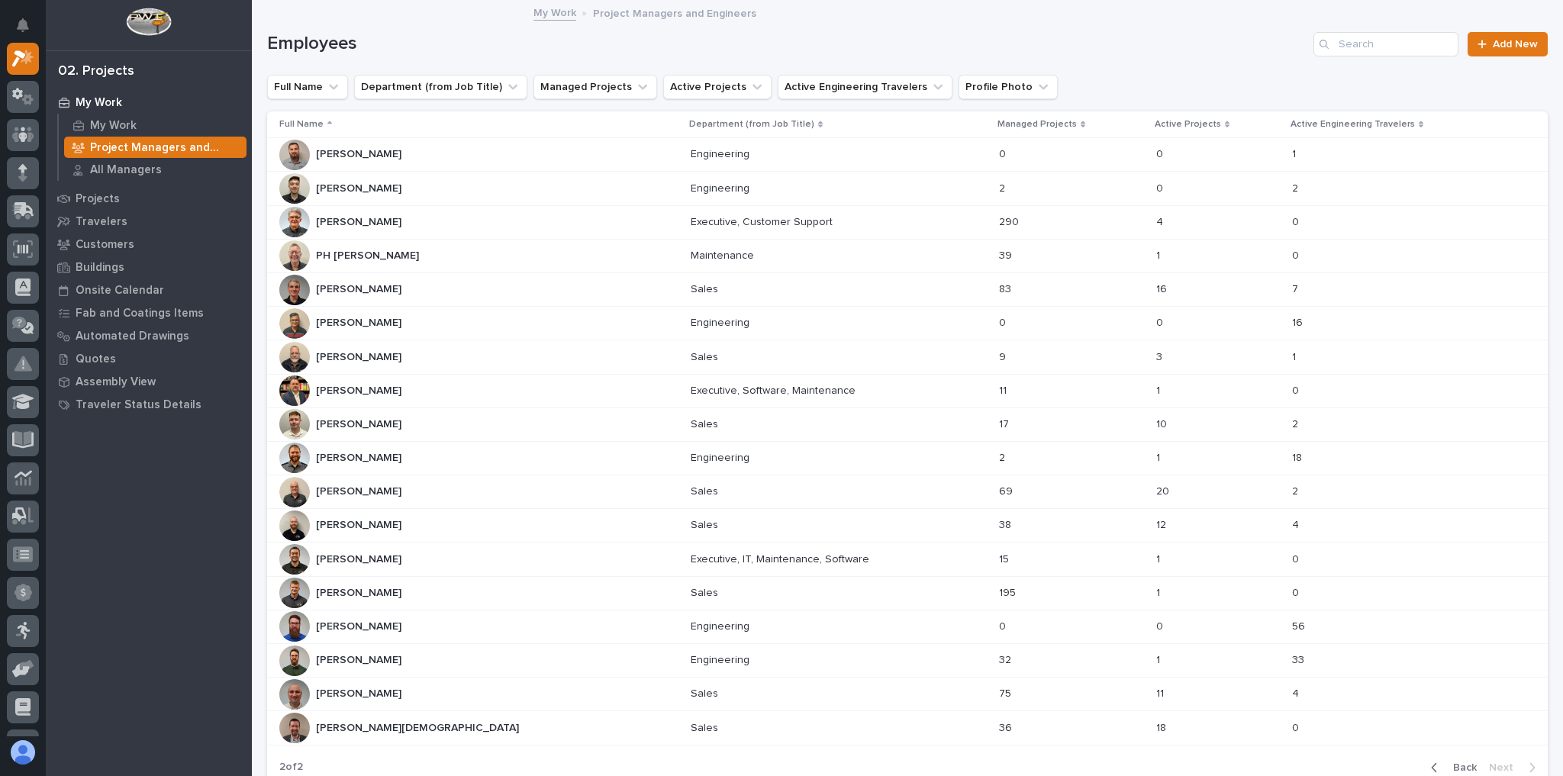
click at [820, 364] on div "Sales Sales" at bounding box center [839, 357] width 296 height 25
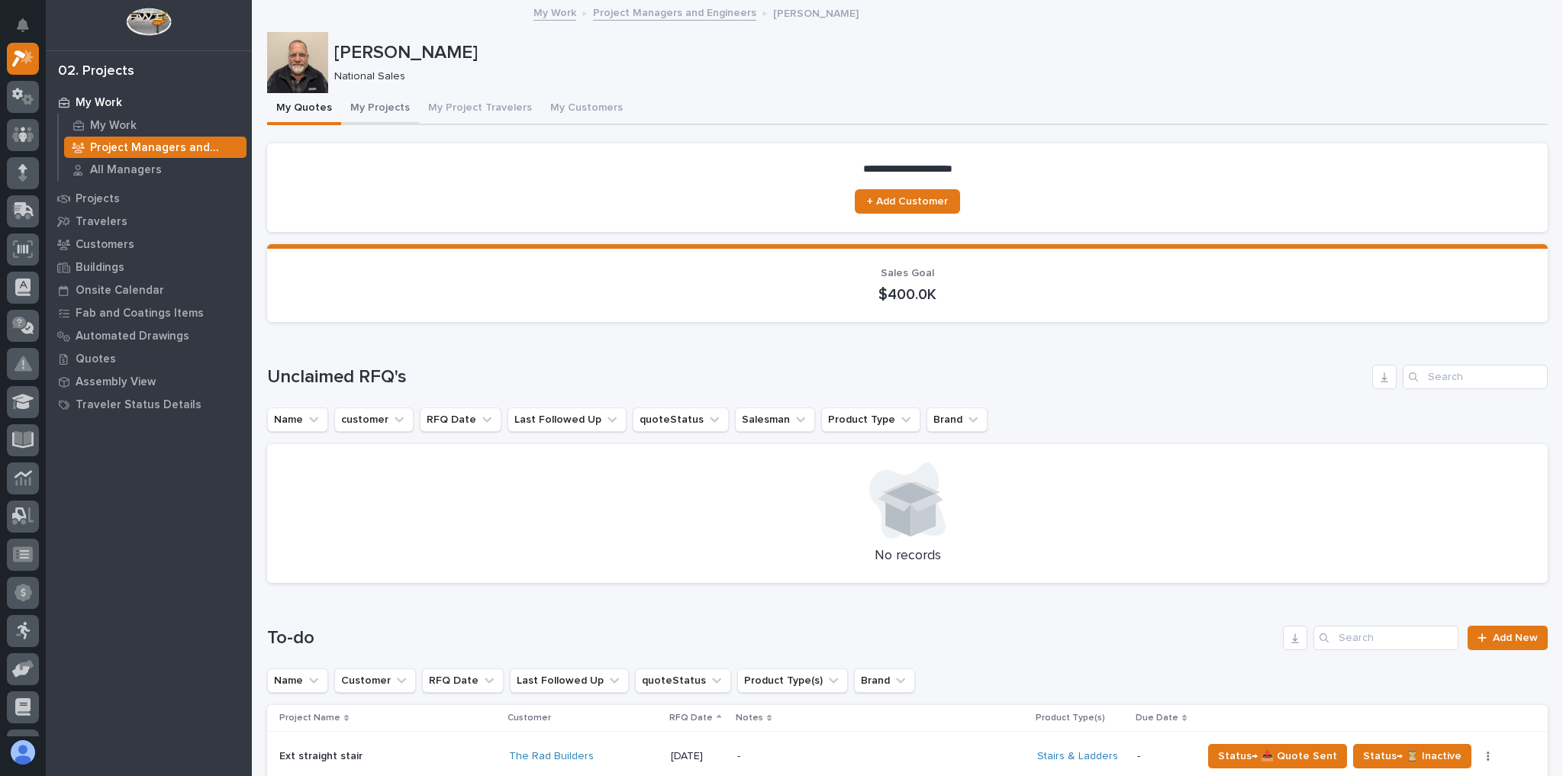
click at [378, 109] on button "My Projects" at bounding box center [380, 109] width 78 height 32
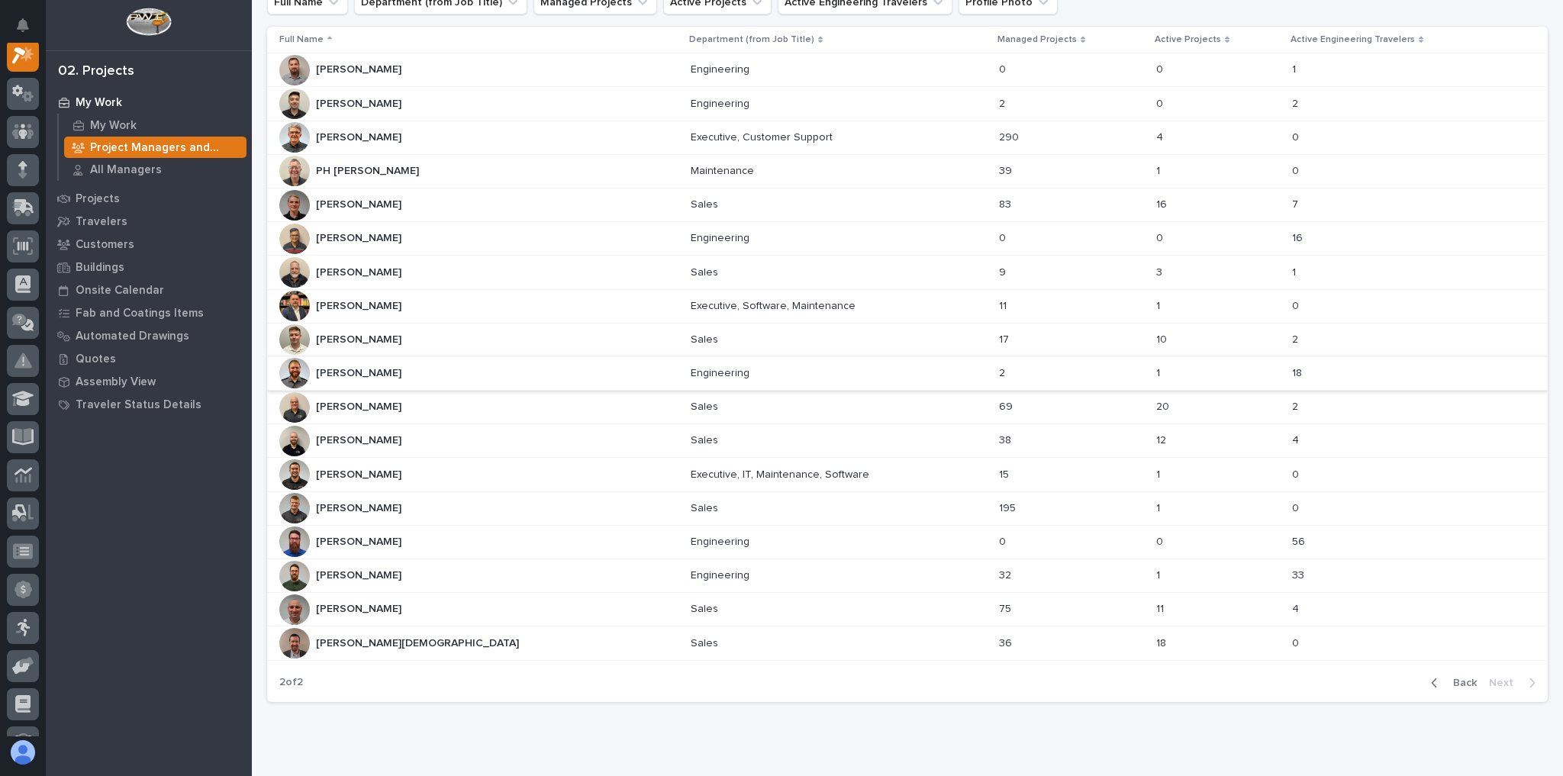
scroll to position [135, 0]
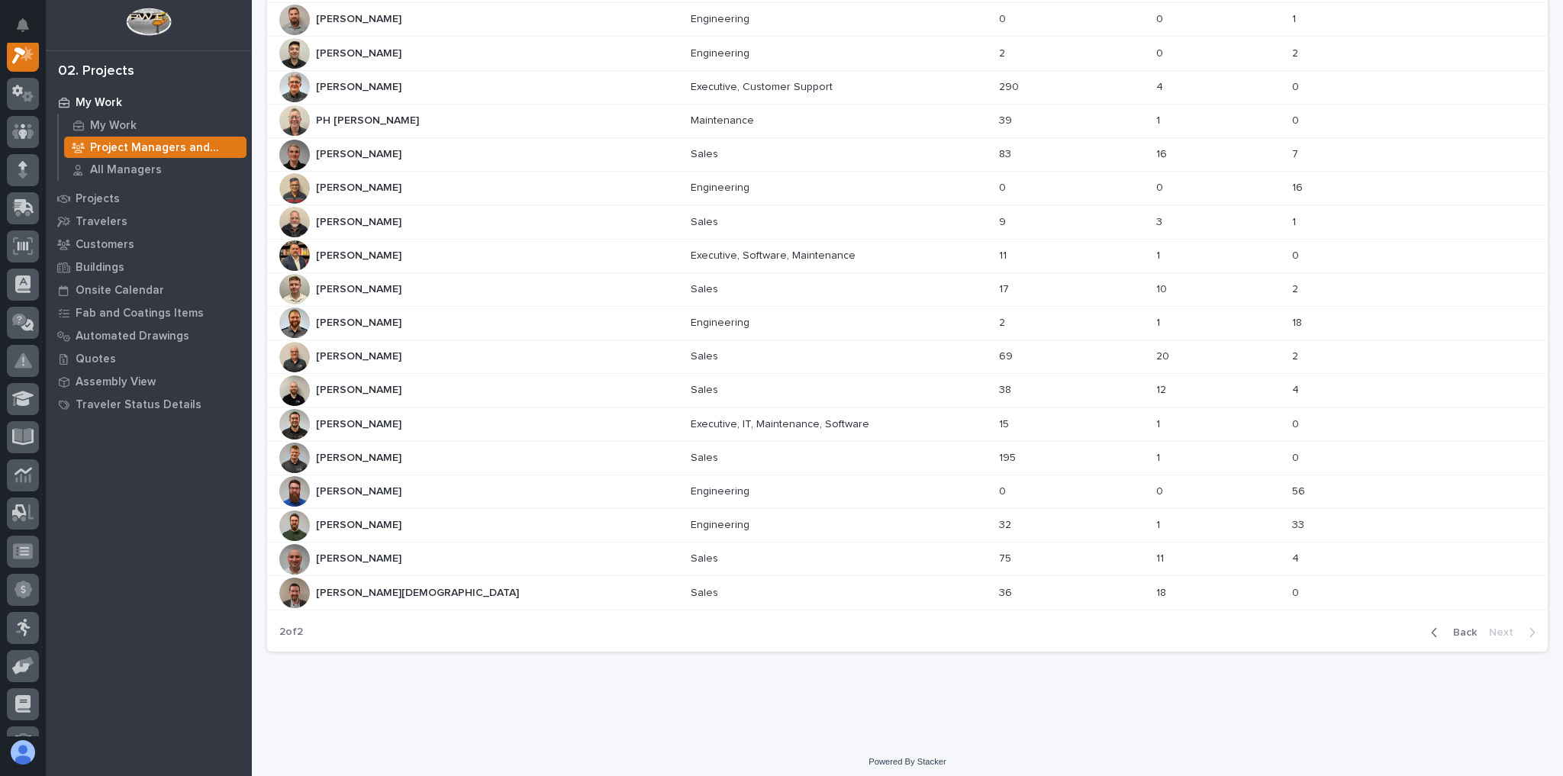
click at [1451, 626] on span "Back" at bounding box center [1460, 633] width 33 height 14
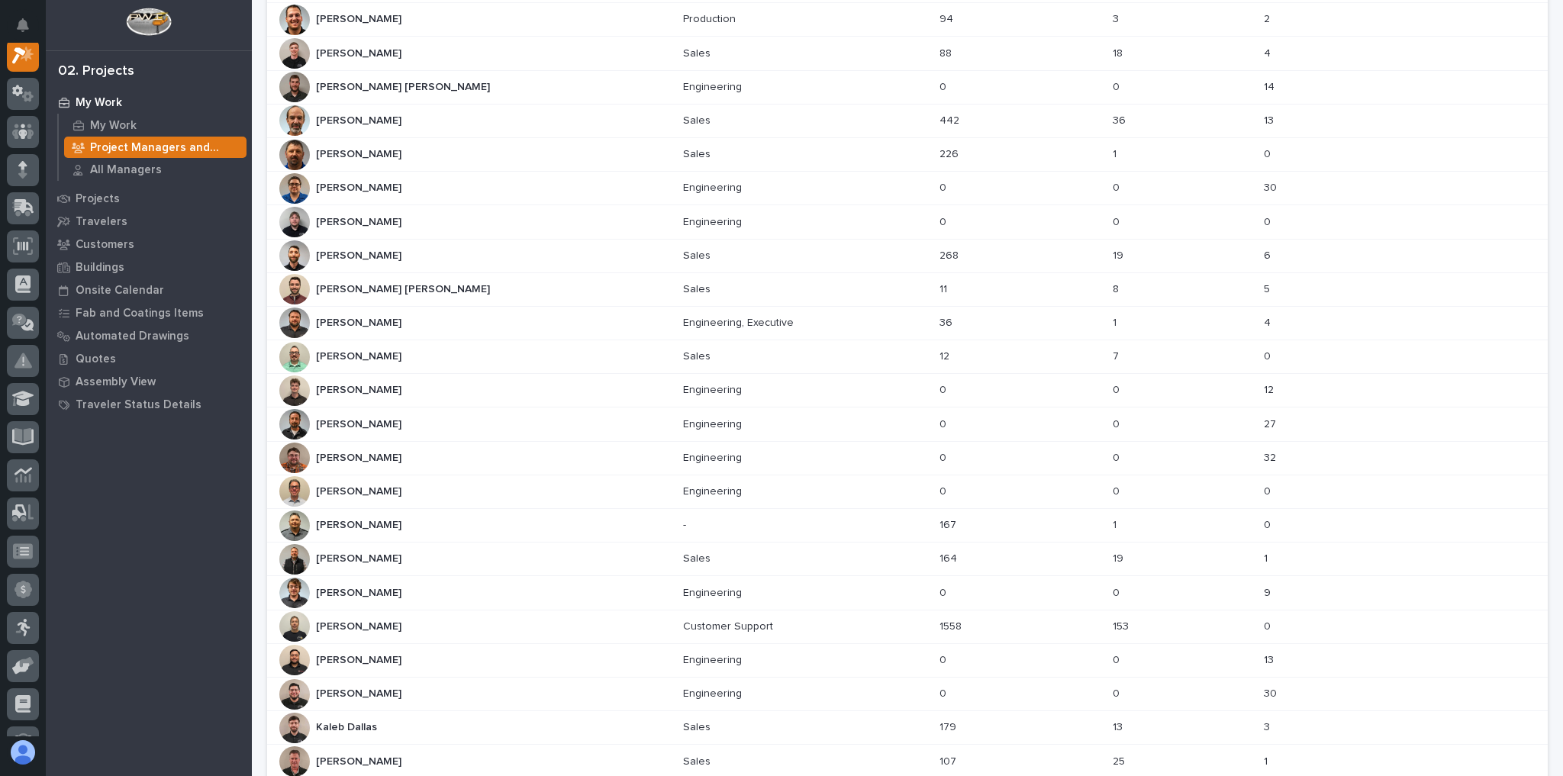
scroll to position [336, 0]
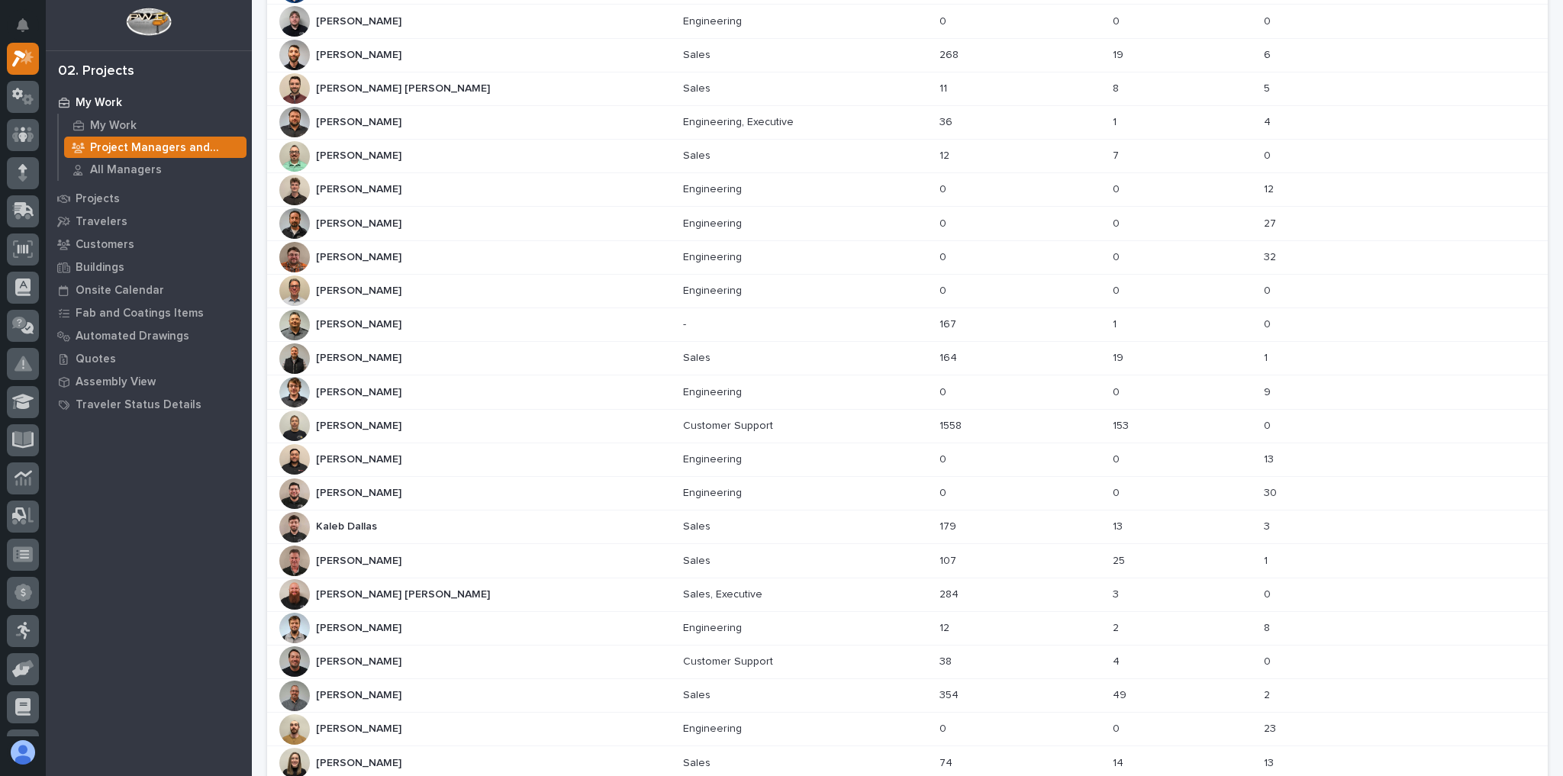
click at [422, 84] on div "[PERSON_NAME] [PERSON_NAME] [PERSON_NAME] [PERSON_NAME]" at bounding box center [474, 88] width 391 height 31
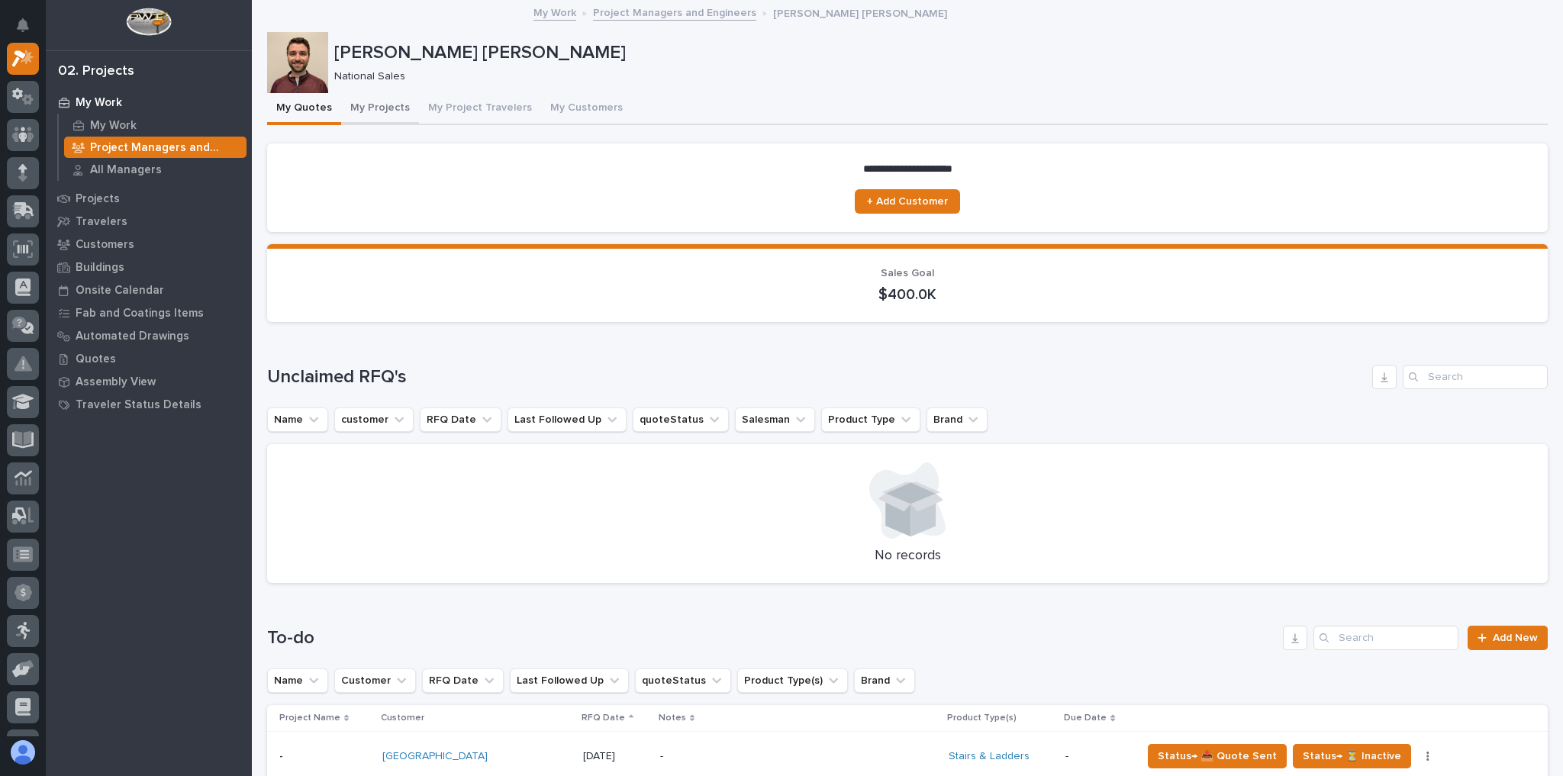
click at [392, 121] on button "My Projects" at bounding box center [380, 109] width 78 height 32
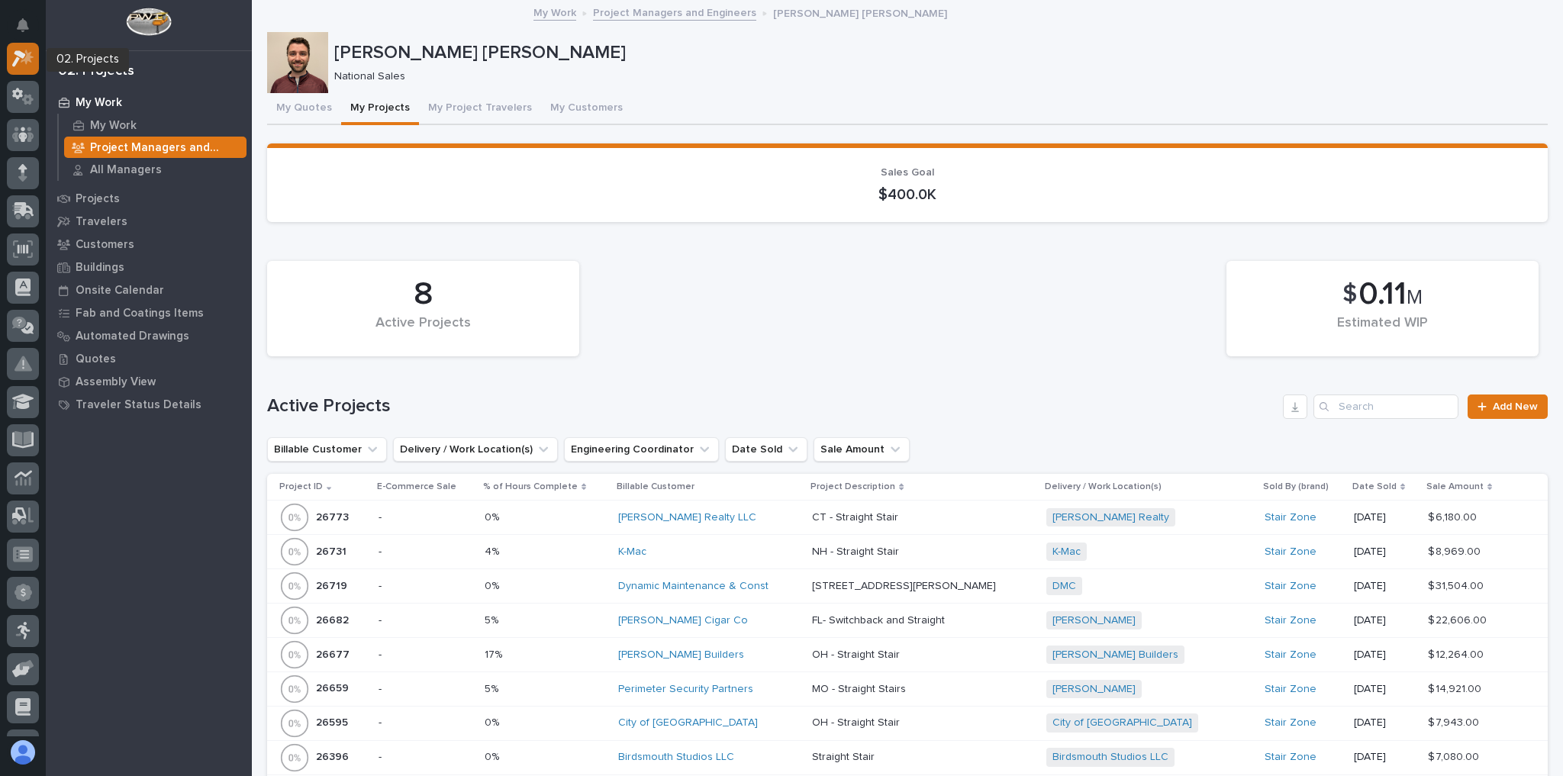
click at [34, 64] on div at bounding box center [23, 59] width 32 height 32
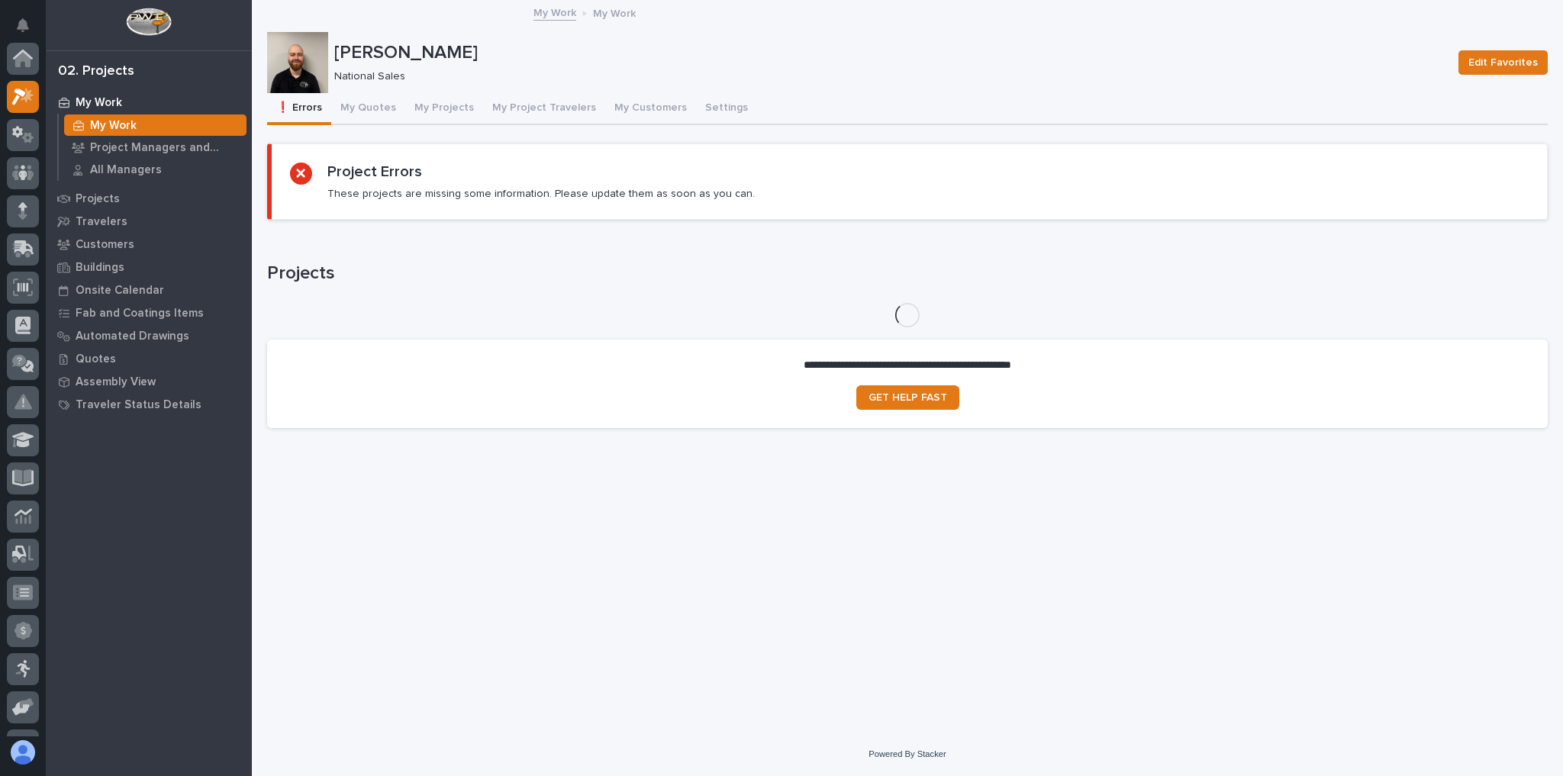
scroll to position [38, 0]
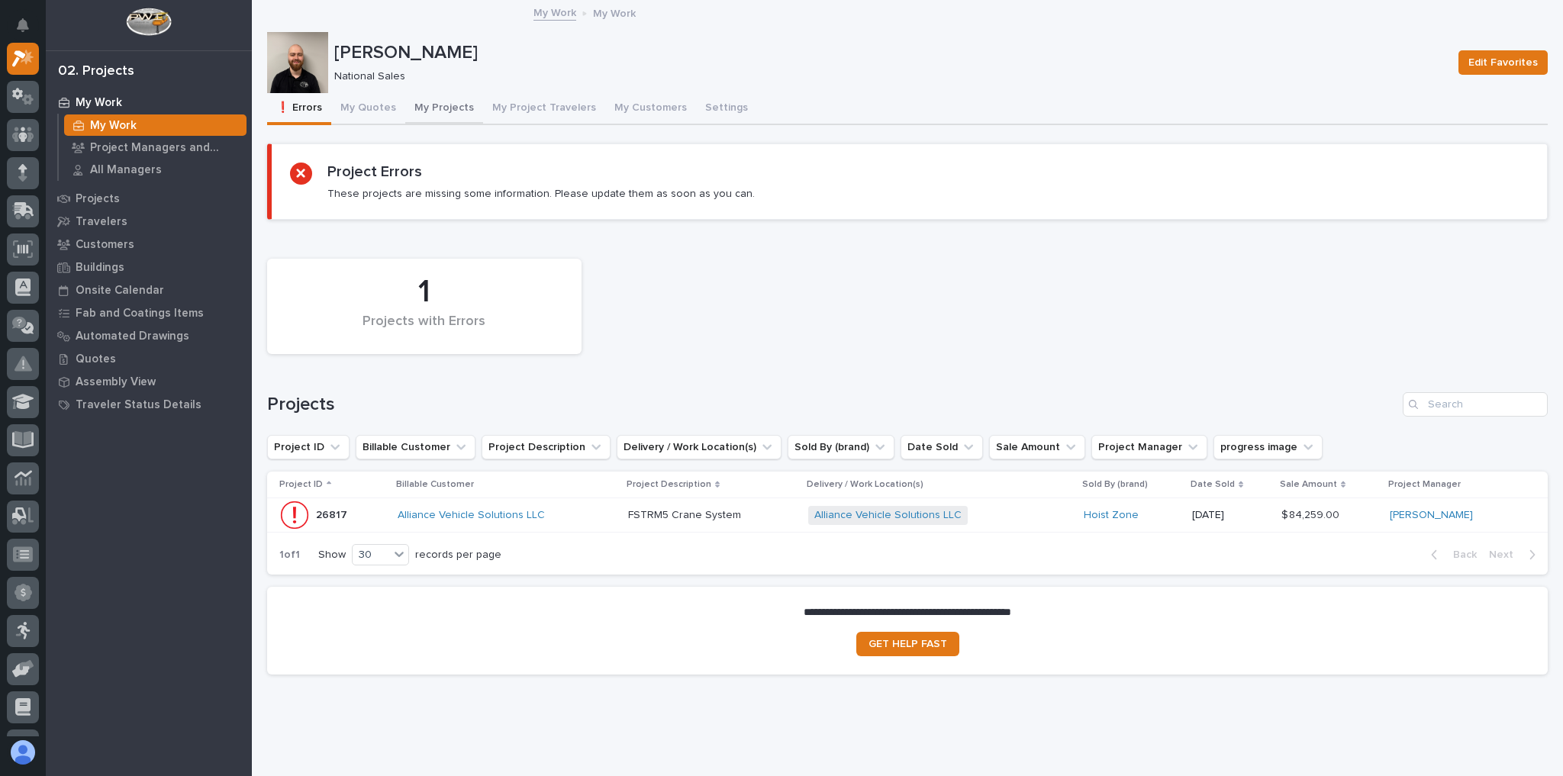
click at [411, 102] on button "My Projects" at bounding box center [444, 109] width 78 height 32
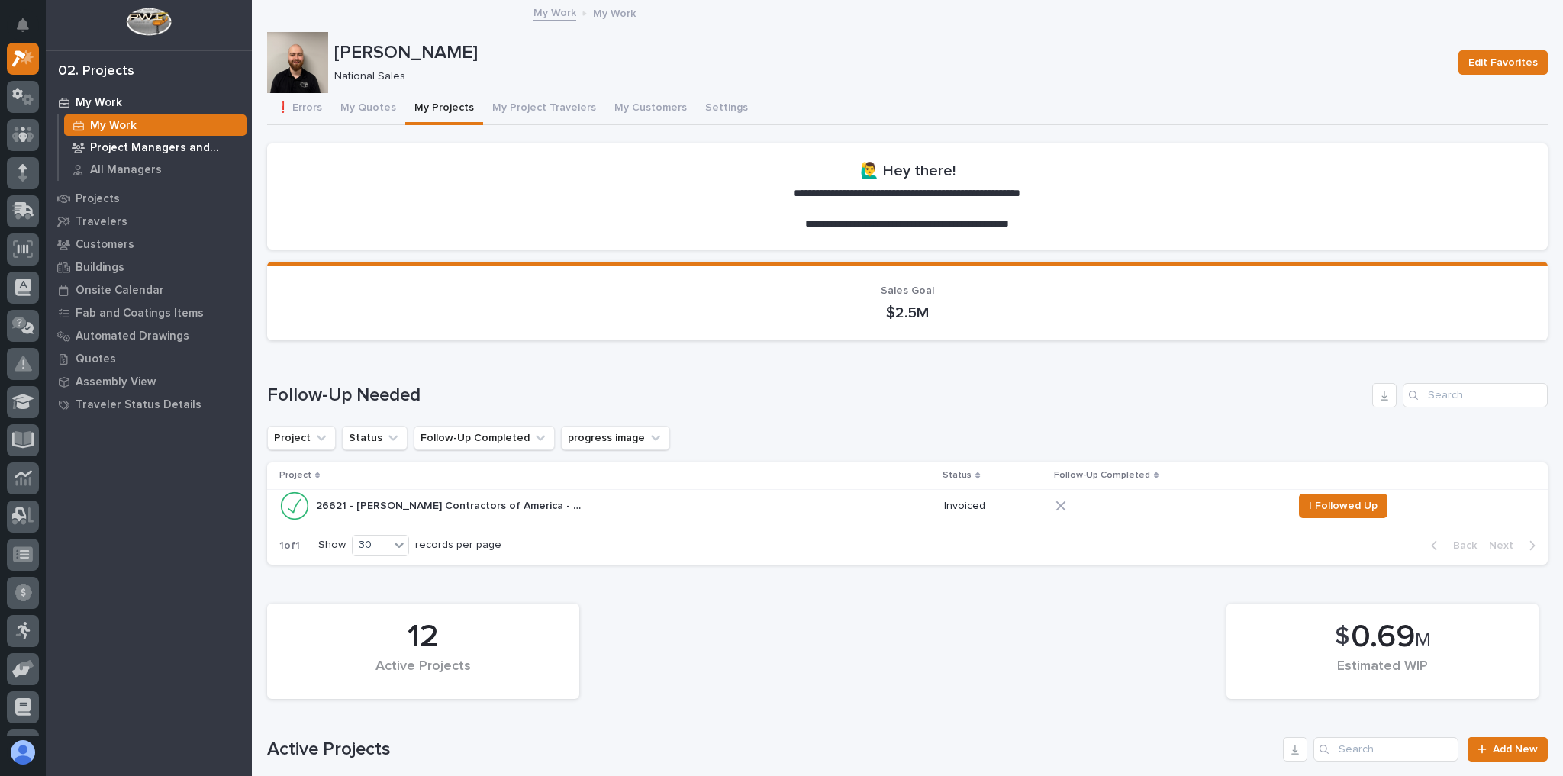
click at [158, 150] on p "Project Managers and Engineers" at bounding box center [165, 148] width 150 height 14
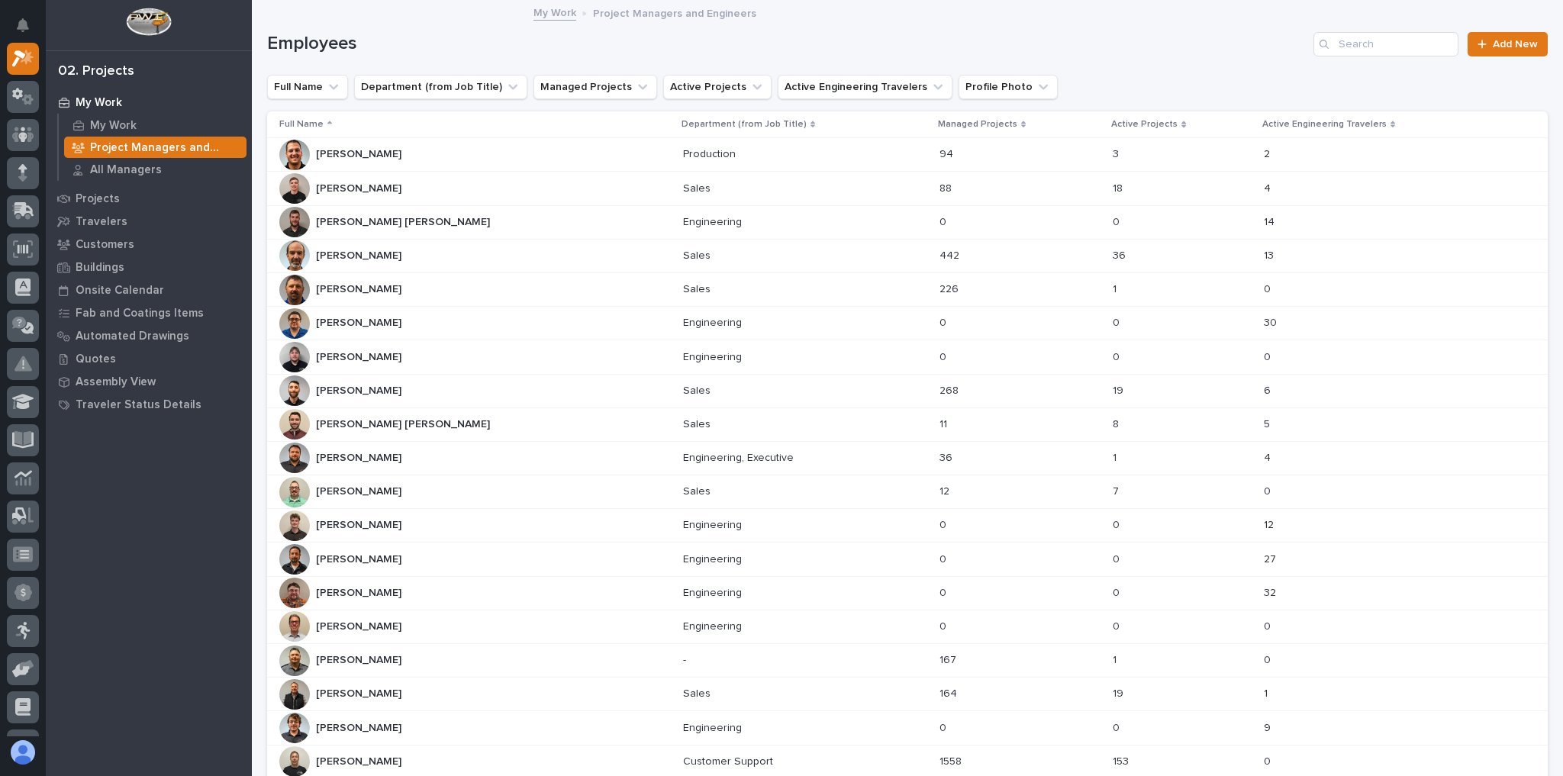
click at [523, 194] on div "[PERSON_NAME] [PERSON_NAME]" at bounding box center [474, 188] width 391 height 31
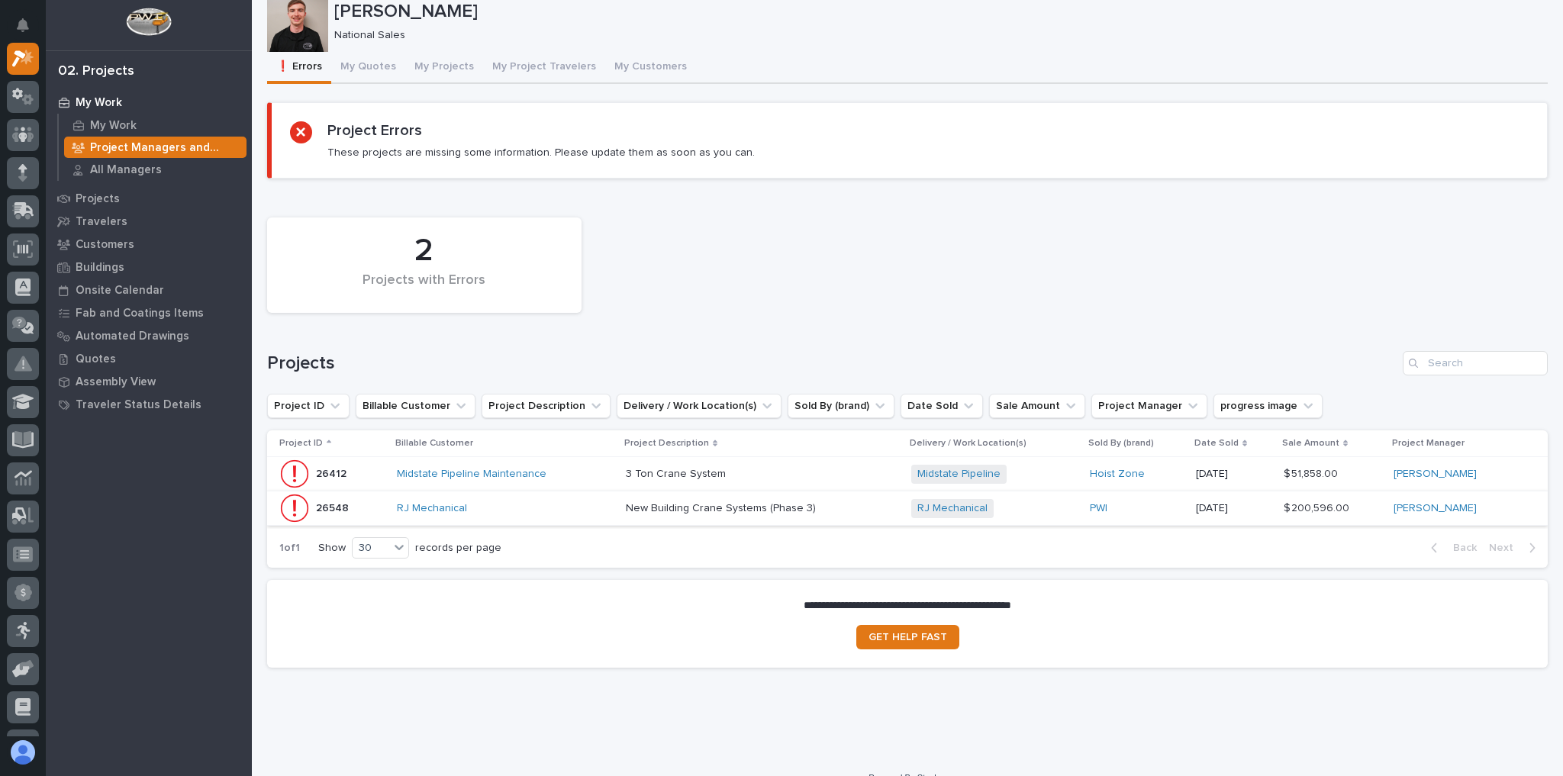
scroll to position [61, 0]
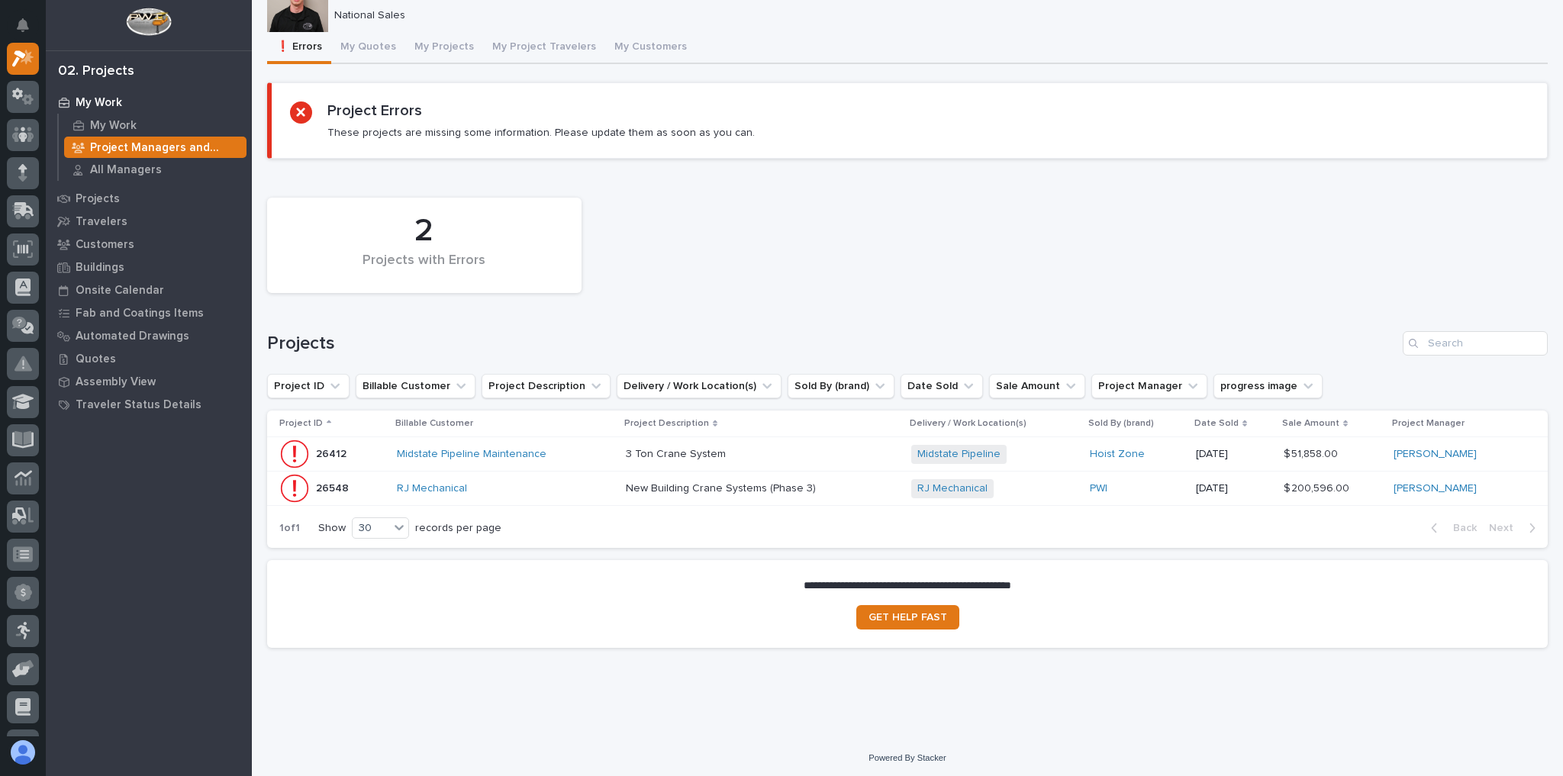
click at [820, 494] on div "New Building Crane Systems (Phase 3) New Building Crane Systems (Phase 3)" at bounding box center [762, 488] width 273 height 25
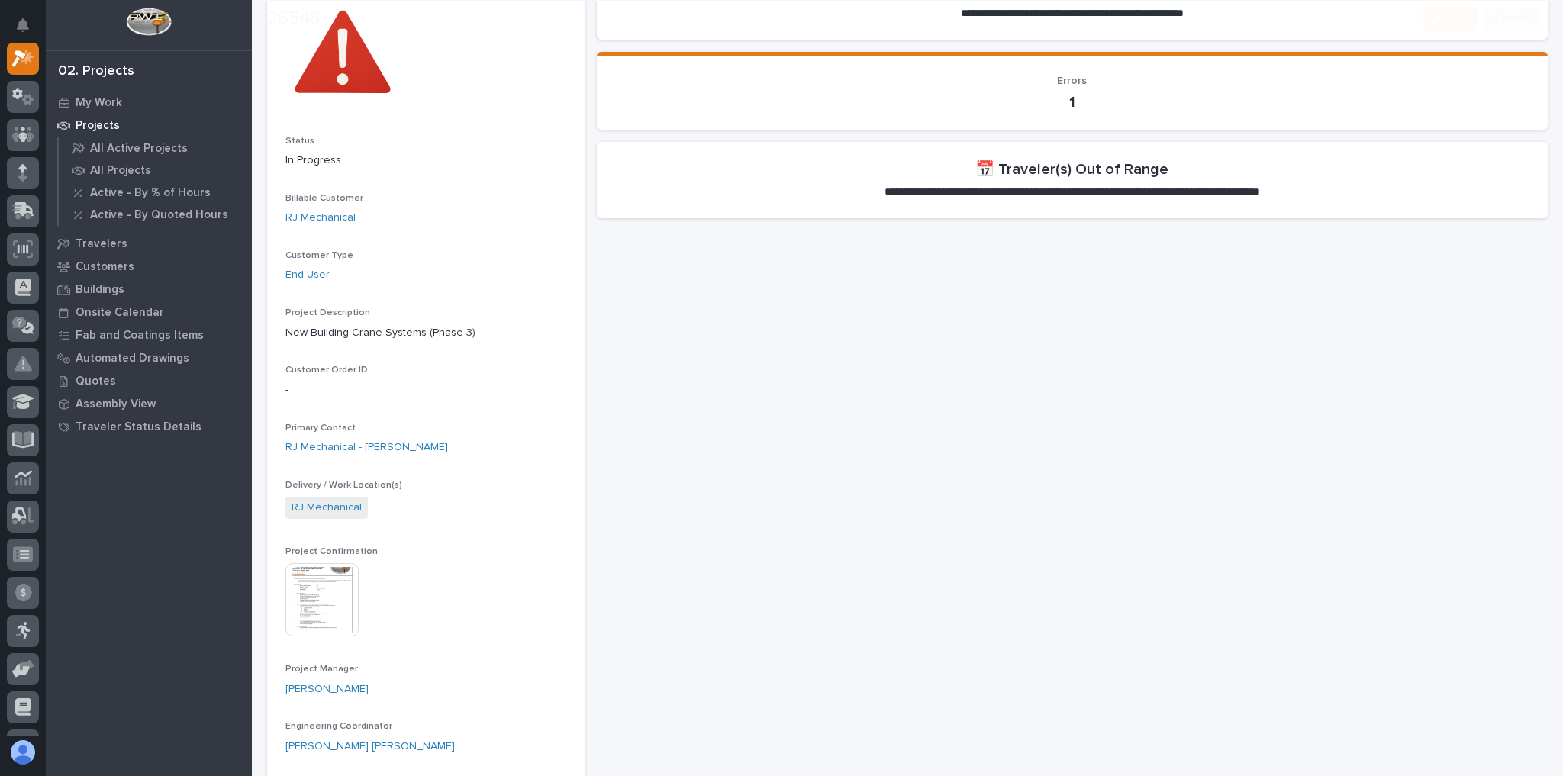
scroll to position [244, 0]
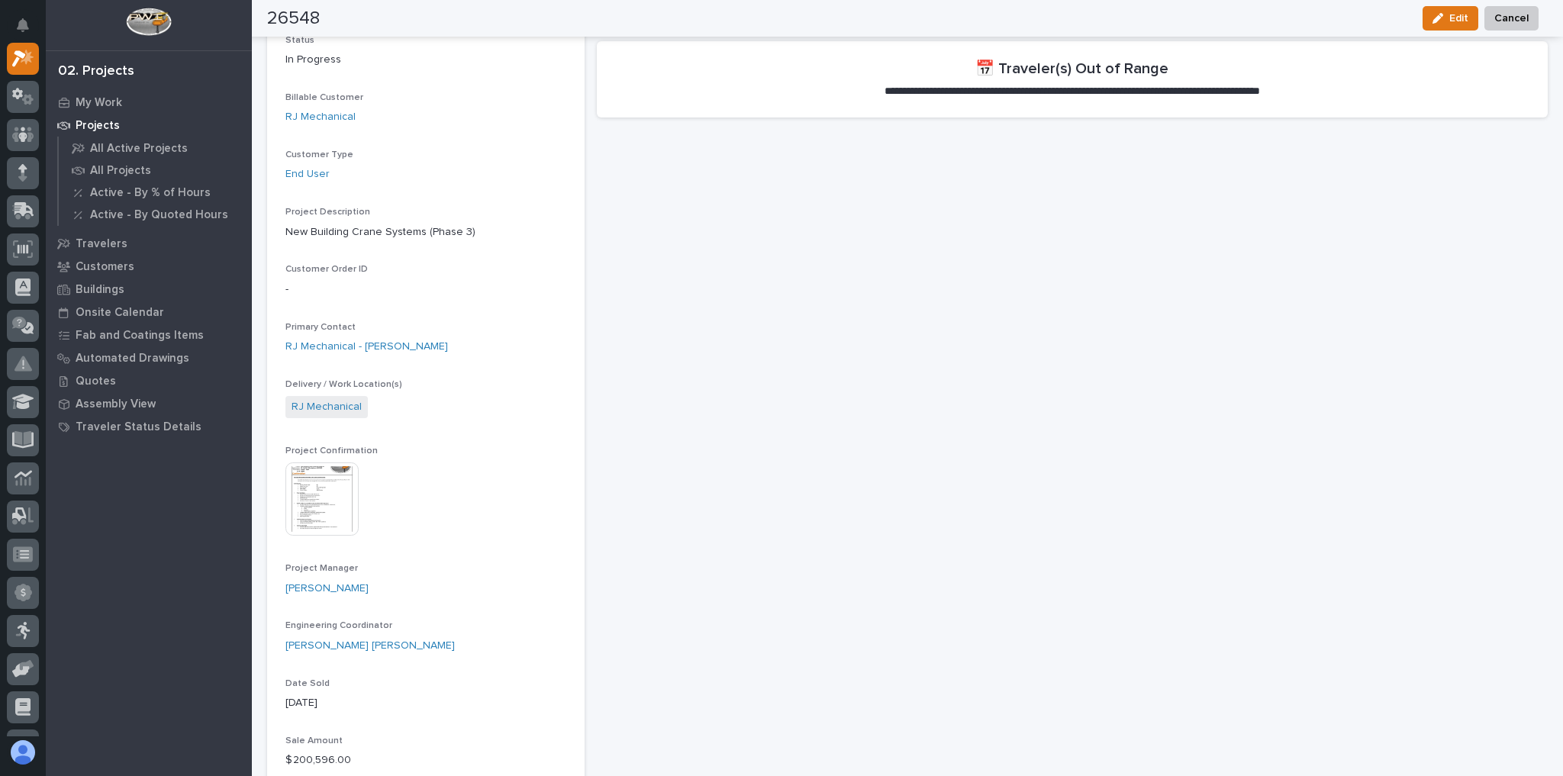
click at [321, 502] on img at bounding box center [321, 498] width 73 height 73
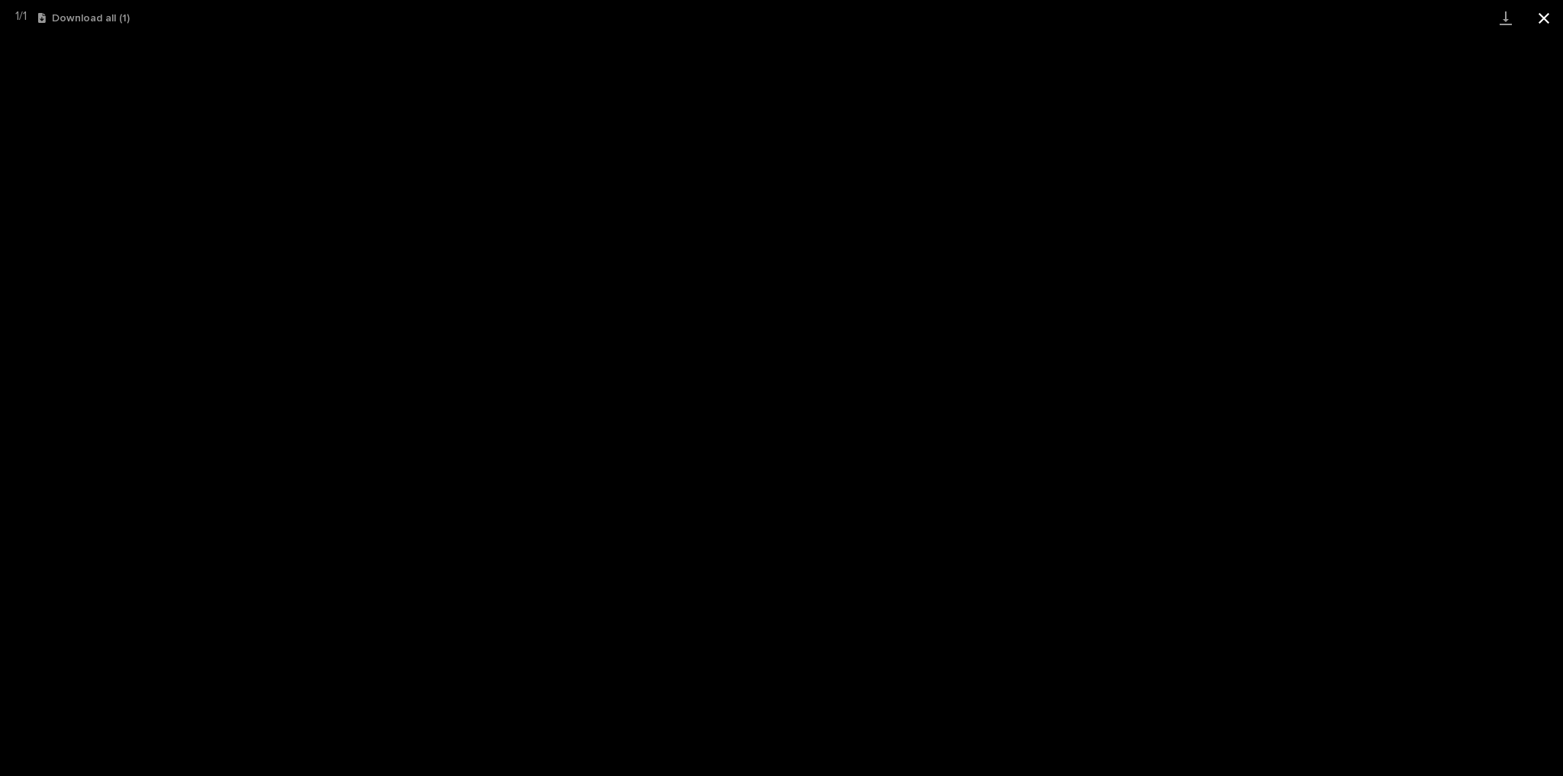
click at [1560, 14] on button "Close gallery" at bounding box center [1544, 18] width 38 height 36
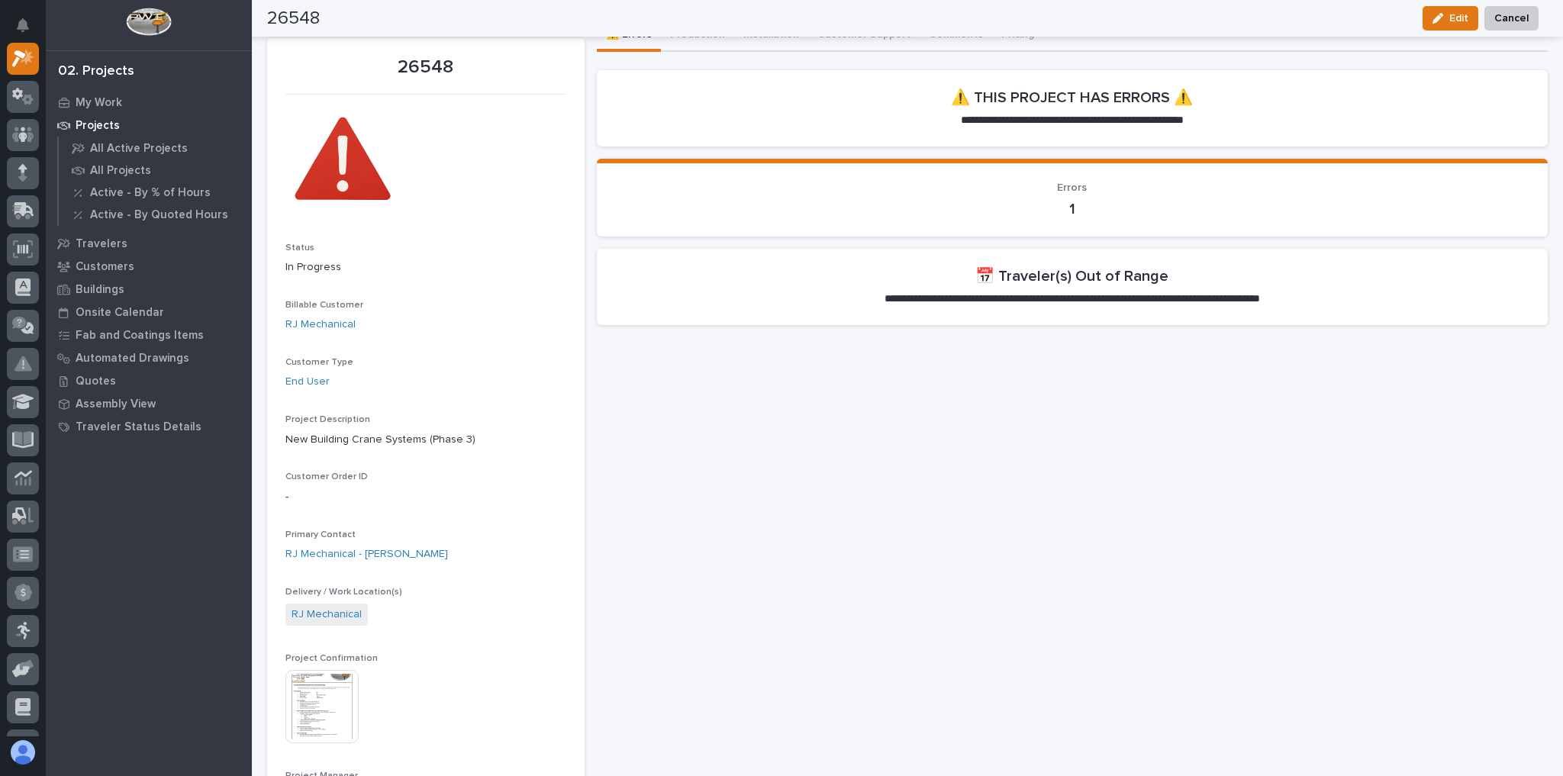
scroll to position [0, 0]
